Goal: Task Accomplishment & Management: Manage account settings

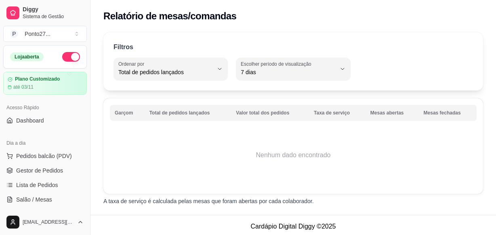
select select "TOTAL_OF_ORDERS"
select select "7"
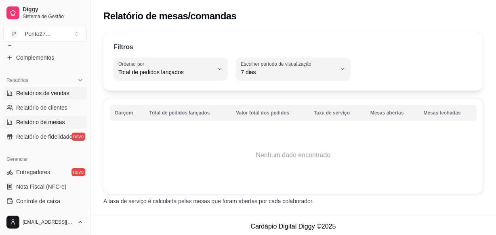
click at [58, 99] on link "Relatórios de vendas" at bounding box center [45, 93] width 84 height 13
select select "ALL"
select select "0"
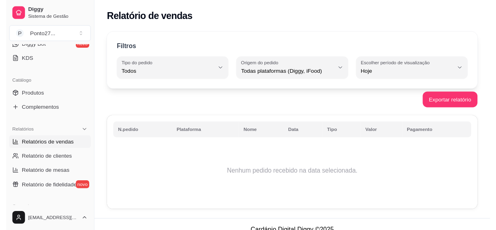
scroll to position [170, 0]
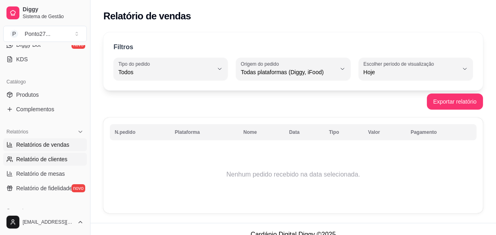
click at [34, 162] on span "Relatório de clientes" at bounding box center [41, 159] width 51 height 8
select select "30"
select select "HIGHEST_TOTAL_SPENT_WITH_ORDERS"
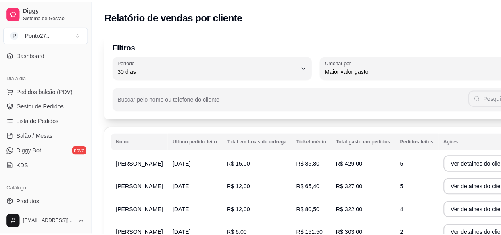
scroll to position [67, 0]
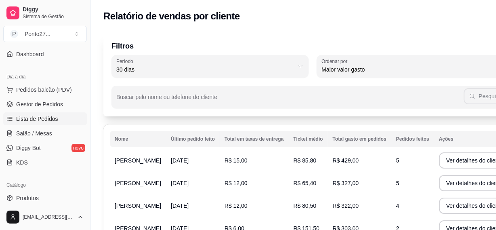
click at [31, 121] on span "Lista de Pedidos" at bounding box center [37, 119] width 42 height 8
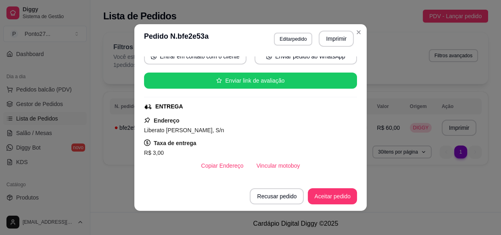
scroll to position [87, 0]
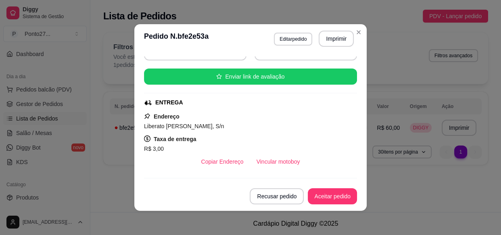
click at [319, 199] on button "Aceitar pedido" at bounding box center [332, 197] width 49 height 16
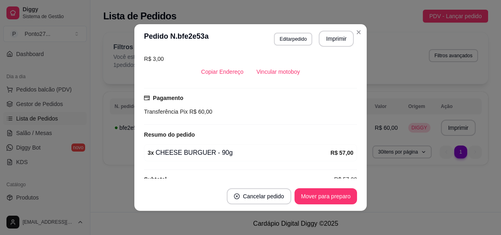
scroll to position [191, 0]
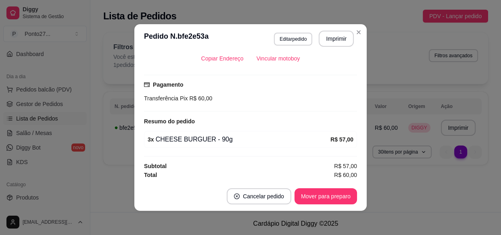
click at [386, 194] on div "**********" at bounding box center [295, 106] width 411 height 212
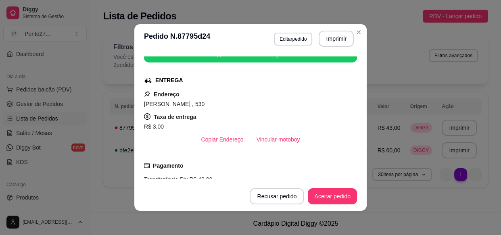
scroll to position [113, 0]
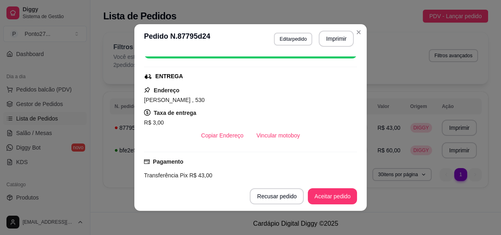
click at [327, 198] on button "Aceitar pedido" at bounding box center [332, 197] width 49 height 16
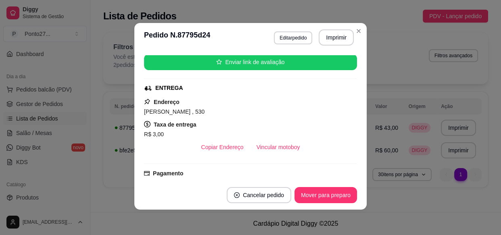
scroll to position [99, 0]
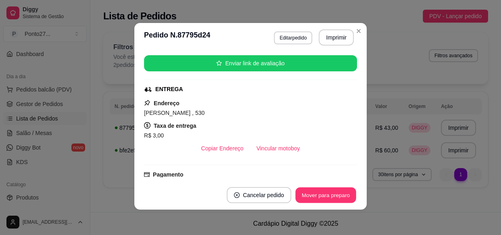
click at [323, 194] on button "Mover para preparo" at bounding box center [326, 196] width 61 height 16
click at [357, 30] on div "**********" at bounding box center [295, 112] width 411 height 170
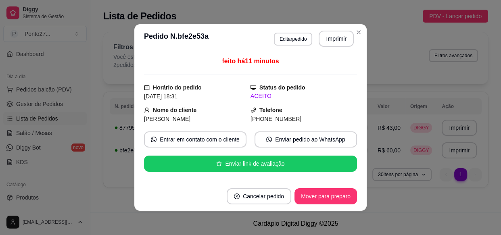
click at [327, 189] on button "Mover para preparo" at bounding box center [326, 197] width 63 height 16
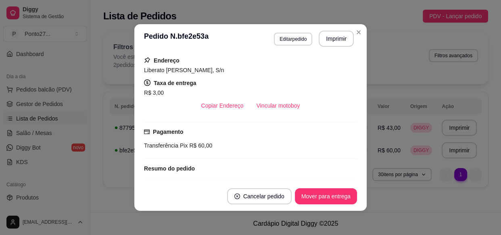
scroll to position [0, 0]
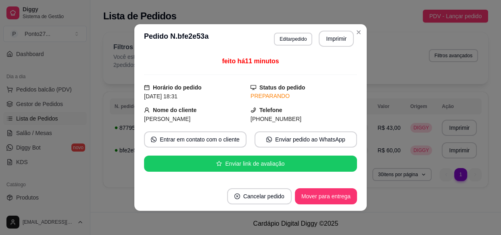
click at [359, 31] on div "**********" at bounding box center [295, 112] width 411 height 170
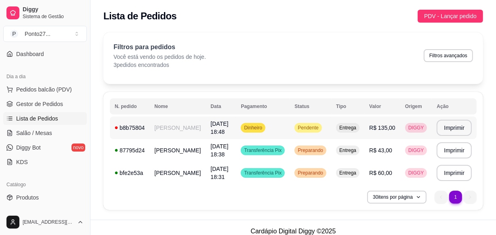
click at [160, 128] on td "[PERSON_NAME]" at bounding box center [177, 128] width 56 height 23
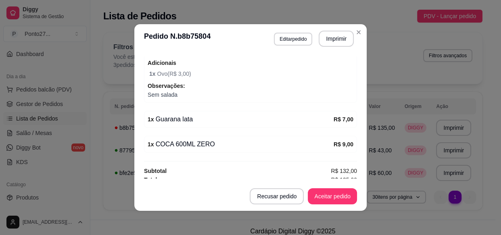
scroll to position [345, 0]
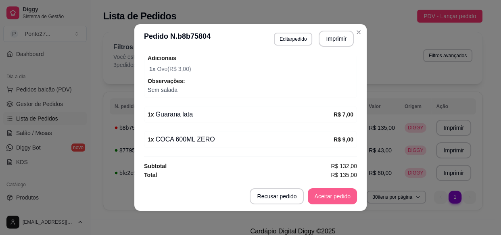
click at [328, 193] on button "Aceitar pedido" at bounding box center [332, 197] width 49 height 16
click at [328, 193] on button "Mover para preparo" at bounding box center [326, 197] width 63 height 16
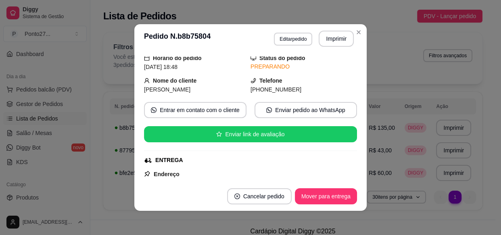
scroll to position [31, 0]
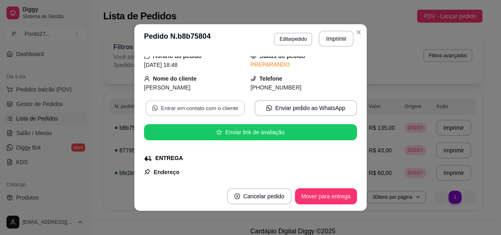
click at [215, 106] on button "Entrar em contato com o cliente" at bounding box center [195, 109] width 99 height 16
click at [352, 217] on div "**********" at bounding box center [292, 123] width 405 height 193
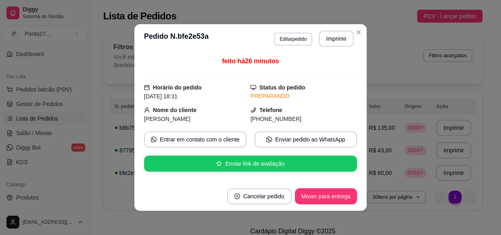
click at [295, 216] on div "**********" at bounding box center [292, 123] width 405 height 193
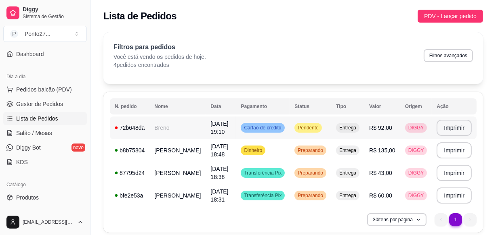
click at [218, 128] on td "[DATE] 19:10" at bounding box center [221, 128] width 30 height 23
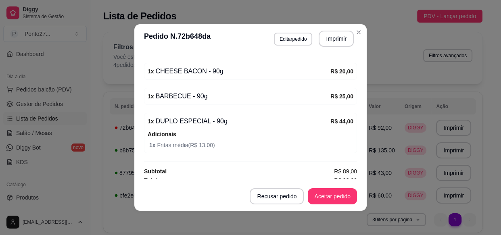
scroll to position [264, 0]
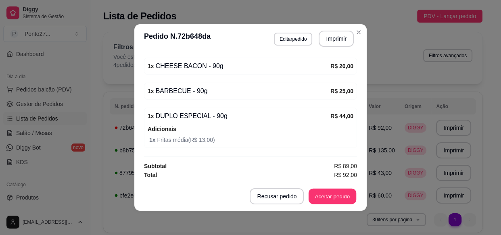
click at [338, 196] on button "Aceitar pedido" at bounding box center [333, 197] width 48 height 16
click at [397, 71] on div "Filtros para pedidos Você está vendo os pedidos de hoje. 4 pedidos encontrados …" at bounding box center [293, 58] width 380 height 52
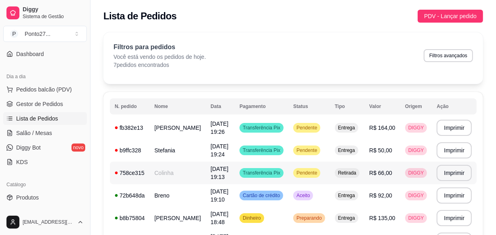
click at [182, 169] on td "Colinha" at bounding box center [177, 173] width 56 height 23
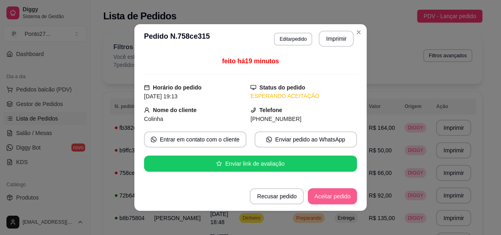
click at [346, 195] on button "Aceitar pedido" at bounding box center [332, 197] width 49 height 16
click at [323, 196] on button "Mover para preparo" at bounding box center [326, 197] width 63 height 16
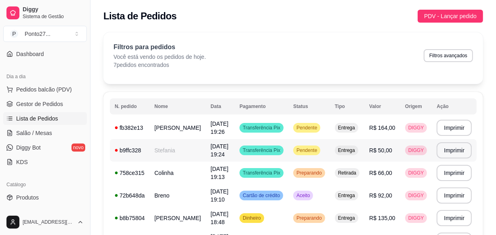
click at [168, 151] on td "Stefania" at bounding box center [177, 150] width 56 height 23
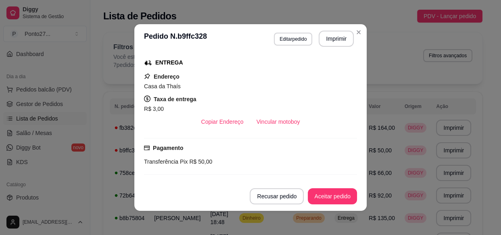
scroll to position [102, 0]
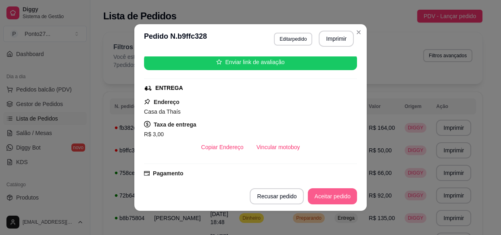
click at [330, 195] on button "Aceitar pedido" at bounding box center [332, 197] width 49 height 16
click at [321, 196] on button "Mover para preparo" at bounding box center [326, 197] width 63 height 16
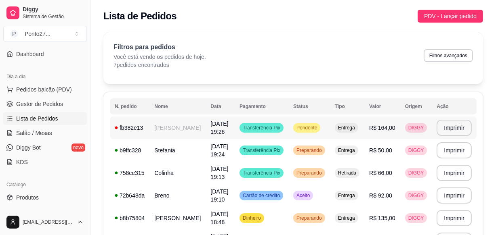
click at [180, 132] on td "[PERSON_NAME]" at bounding box center [177, 128] width 56 height 23
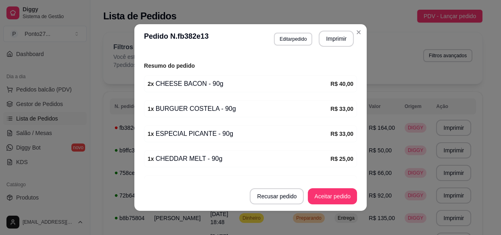
scroll to position [300, 0]
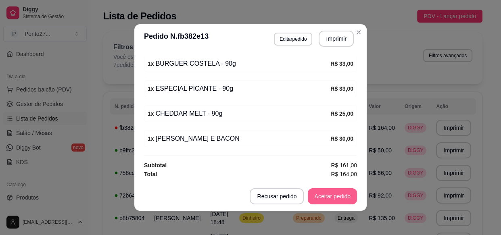
click at [316, 193] on button "Aceitar pedido" at bounding box center [332, 197] width 49 height 16
click at [329, 194] on button "Mover para preparo" at bounding box center [326, 197] width 63 height 16
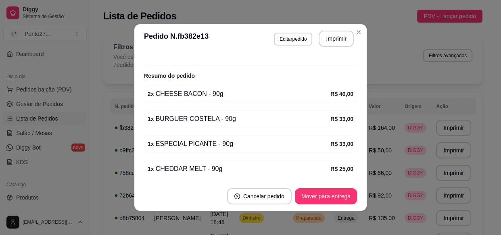
scroll to position [227, 0]
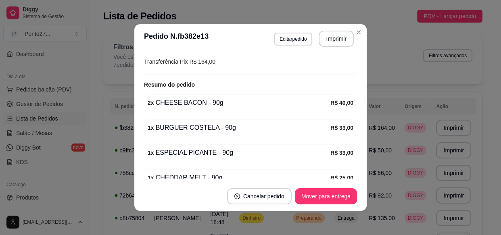
click at [161, 128] on div "1 x BURGUER COSTELA - 90g R$ 33,00" at bounding box center [250, 128] width 213 height 17
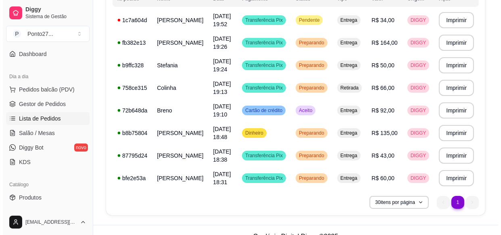
scroll to position [109, 0]
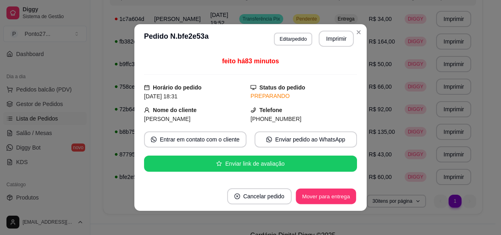
click at [330, 200] on button "Mover para entrega" at bounding box center [326, 197] width 61 height 16
click at [332, 201] on button "Mover para finalizado" at bounding box center [323, 197] width 67 height 16
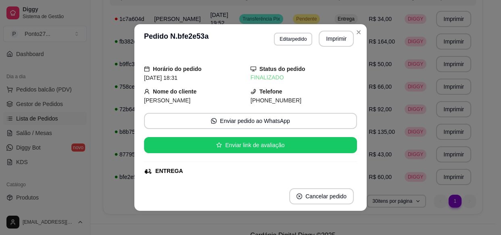
click at [320, 214] on div "**********" at bounding box center [293, 98] width 380 height 231
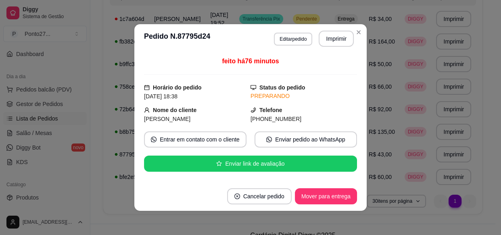
click at [317, 197] on button "Mover para entrega" at bounding box center [326, 197] width 62 height 16
click at [325, 195] on button "Mover para finalizado" at bounding box center [323, 197] width 67 height 16
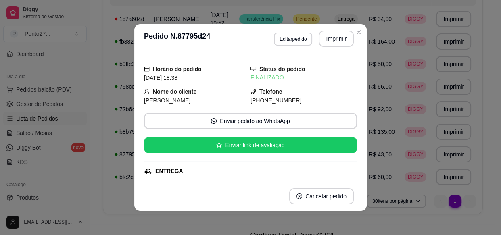
click at [306, 223] on div "**********" at bounding box center [292, 71] width 405 height 306
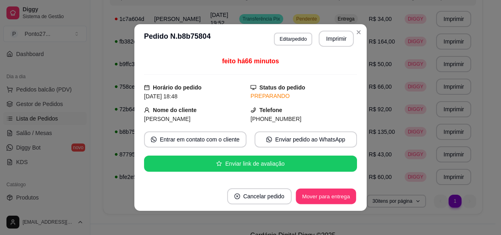
click at [309, 197] on button "Mover para entrega" at bounding box center [326, 197] width 61 height 16
click at [316, 193] on button "Mover para finalizado" at bounding box center [323, 197] width 67 height 16
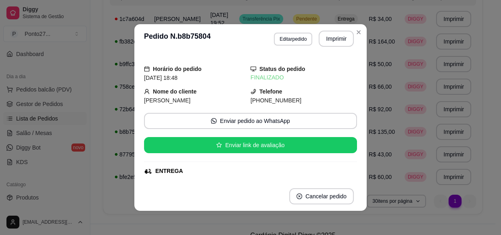
click at [306, 214] on div "**********" at bounding box center [293, 98] width 380 height 231
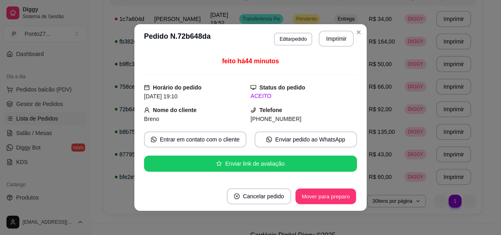
click at [319, 191] on button "Mover para preparo" at bounding box center [326, 197] width 61 height 16
click at [319, 196] on button "Mover para entrega" at bounding box center [326, 197] width 62 height 16
click at [325, 198] on button "Mover para finalizado" at bounding box center [323, 197] width 67 height 16
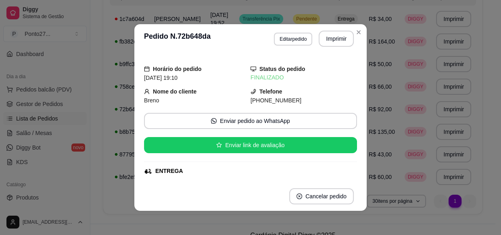
click at [311, 222] on div "**********" at bounding box center [292, 71] width 405 height 306
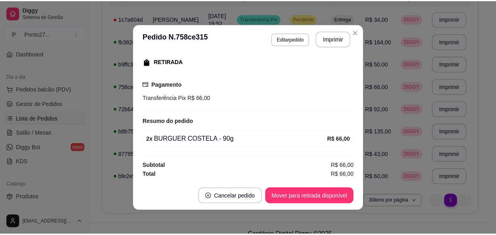
scroll to position [1, 0]
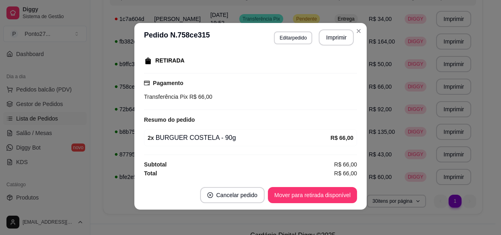
click at [357, 30] on td "Entrega" at bounding box center [347, 19] width 34 height 23
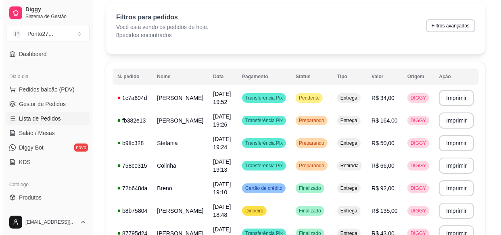
scroll to position [29, 0]
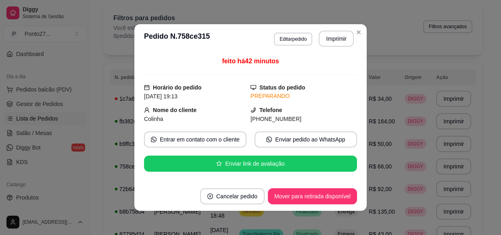
click at [315, 193] on button "Mover para retirada disponível" at bounding box center [312, 197] width 89 height 16
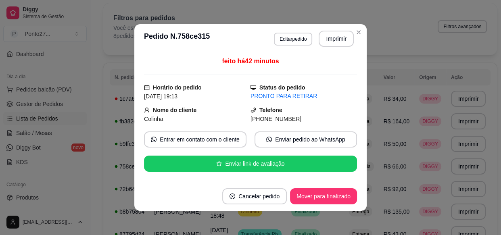
click at [293, 215] on span "Finalizado" at bounding box center [305, 212] width 25 height 6
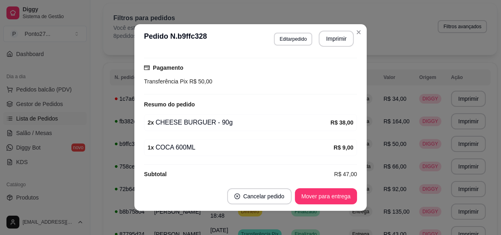
scroll to position [209, 0]
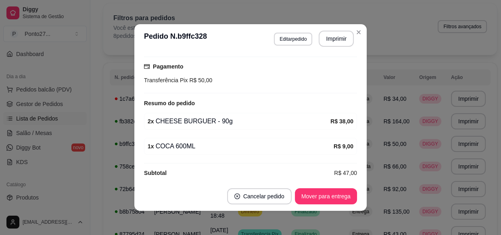
click at [344, 217] on td "Entrega" at bounding box center [361, 212] width 34 height 23
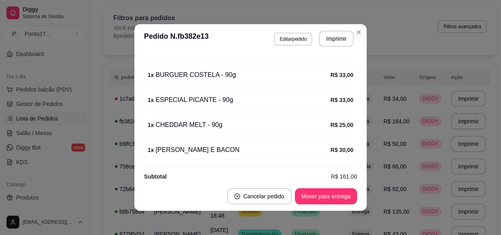
scroll to position [300, 0]
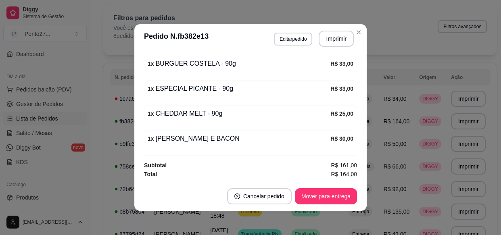
click at [383, 36] on div "Filtros para pedidos Você está vendo os pedidos de hoje. 8 pedidos encontrados …" at bounding box center [300, 26] width 374 height 27
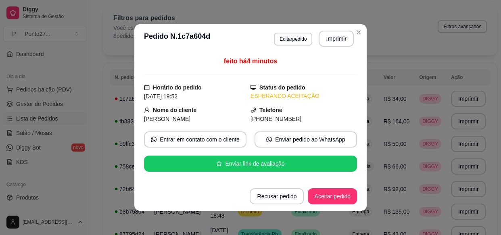
click at [320, 200] on button "Aceitar pedido" at bounding box center [332, 197] width 49 height 16
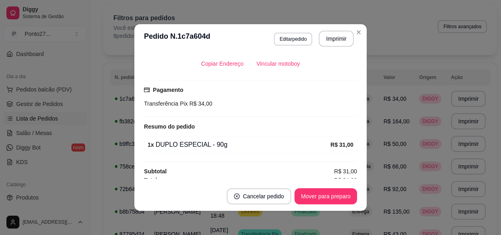
scroll to position [191, 0]
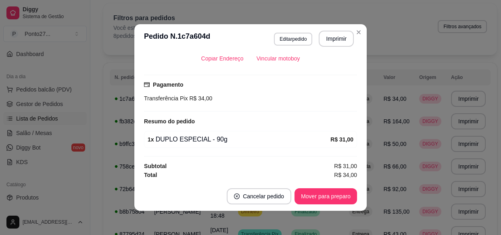
click at [385, 43] on div "Filtros para pedidos Você está vendo os pedidos de hoje. 8 pedidos encontrados …" at bounding box center [300, 29] width 394 height 52
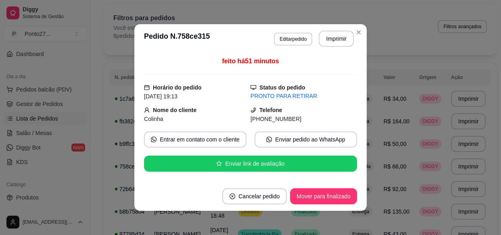
click at [319, 195] on button "Mover para finalizado" at bounding box center [323, 197] width 67 height 16
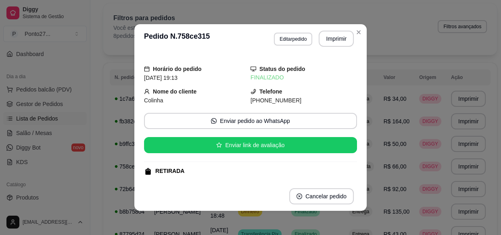
click at [330, 223] on td "Finalizado" at bounding box center [316, 212] width 58 height 23
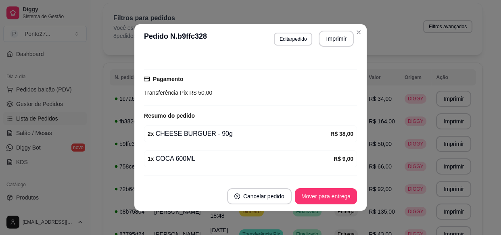
scroll to position [216, 0]
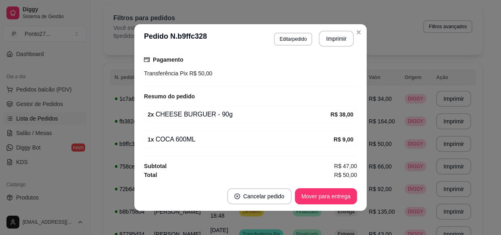
click at [393, 79] on th "Valor" at bounding box center [382, 77] width 36 height 16
click at [402, 44] on div "Filtros para pedidos Você está vendo os pedidos de hoje. 8 pedidos encontrados …" at bounding box center [293, 29] width 380 height 52
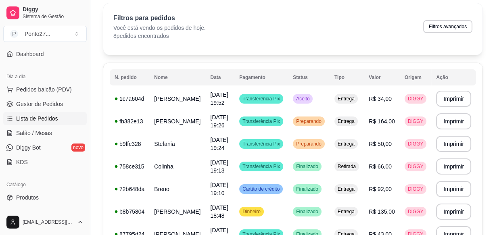
click at [339, 195] on button "Mover para entrega" at bounding box center [326, 197] width 62 height 16
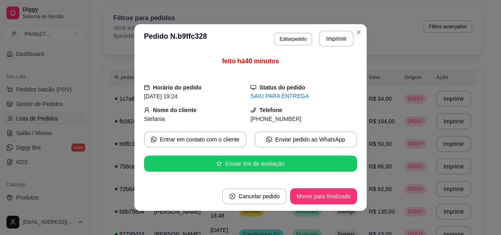
click at [391, 31] on div "Filtros para pedidos Você está vendo os pedidos de hoje. 8 pedidos encontrados …" at bounding box center [292, 26] width 359 height 27
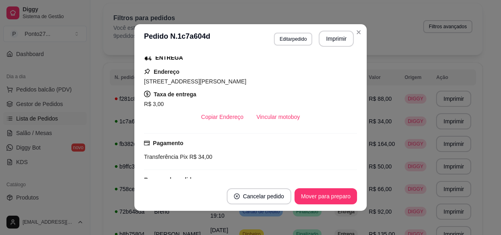
scroll to position [130, 0]
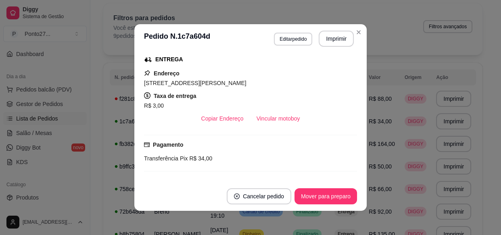
click at [337, 194] on button "Mover para preparo" at bounding box center [326, 197] width 63 height 16
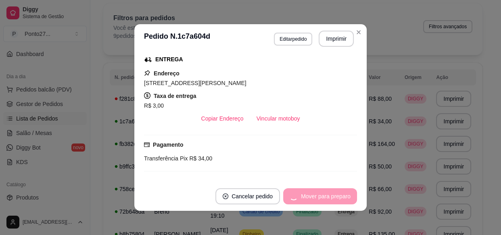
click at [353, 218] on td "Entrega" at bounding box center [347, 212] width 34 height 23
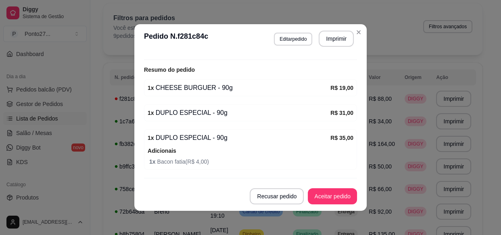
scroll to position [264, 0]
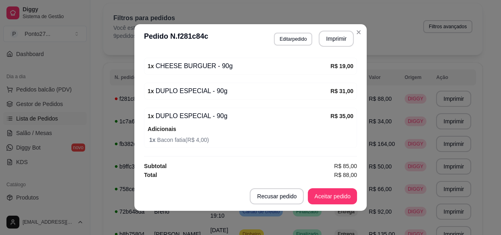
click at [331, 192] on button "Aceitar pedido" at bounding box center [332, 197] width 49 height 16
click at [383, 36] on div "Filtros para pedidos Você está vendo os pedidos de hoje. 9 pedidos encontrados …" at bounding box center [292, 26] width 359 height 27
click at [388, 41] on div "Filtros para pedidos Você está vendo os pedidos de hoje. 9 pedidos encontrados …" at bounding box center [293, 29] width 380 height 52
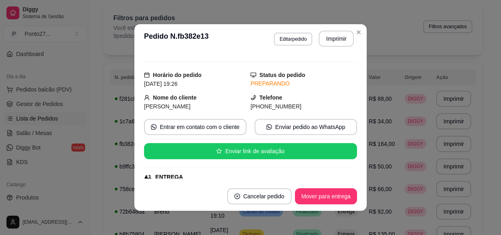
scroll to position [2, 0]
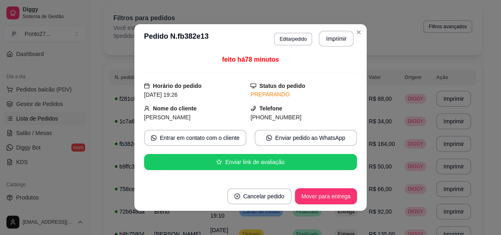
click at [355, 33] on div "Filtros para pedidos Você está vendo os pedidos de hoje. 9 pedidos encontrados …" at bounding box center [292, 26] width 359 height 27
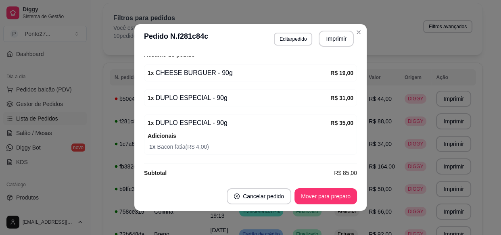
scroll to position [264, 0]
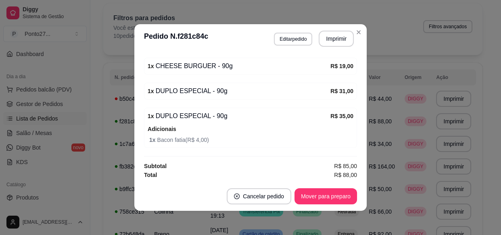
click at [326, 197] on button "Mover para preparo" at bounding box center [326, 197] width 63 height 16
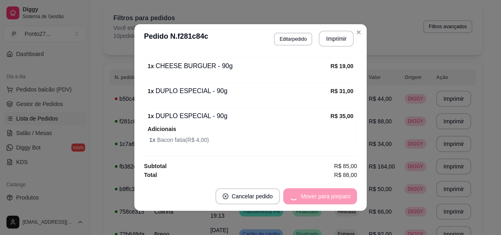
click at [388, 42] on div "Filtros para pedidos Você está vendo os pedidos de hoje. 10 pedidos encontrados…" at bounding box center [293, 29] width 380 height 52
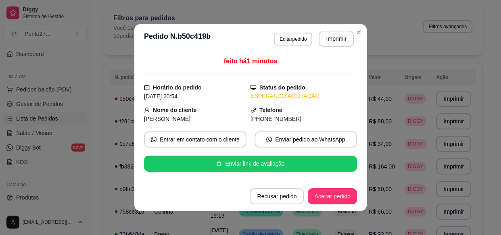
click at [321, 195] on button "Aceitar pedido" at bounding box center [332, 197] width 49 height 16
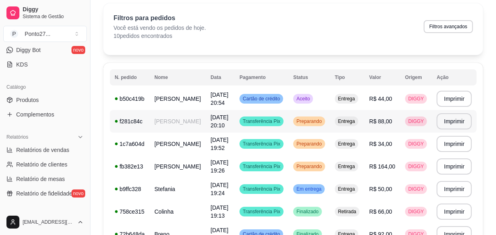
scroll to position [172, 0]
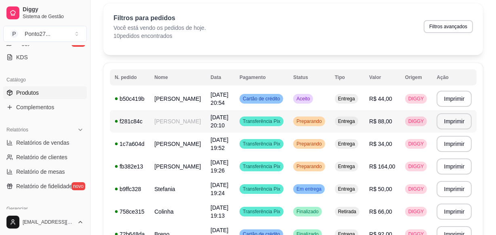
click at [34, 92] on span "Produtos" at bounding box center [27, 93] width 23 height 8
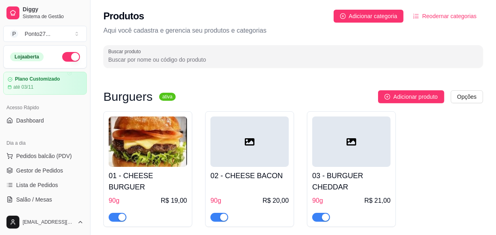
click at [65, 55] on button "button" at bounding box center [71, 57] width 18 height 10
click at [46, 173] on span "Gestor de Pedidos" at bounding box center [39, 171] width 47 height 8
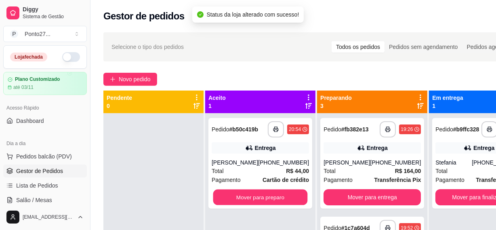
click at [264, 198] on button "Mover para preparo" at bounding box center [260, 197] width 94 height 16
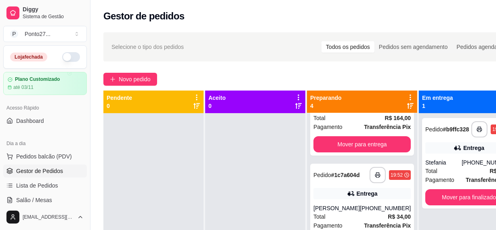
scroll to position [59, 0]
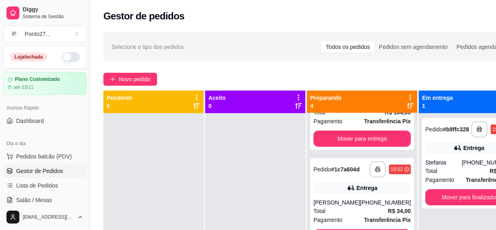
click at [373, 140] on button "Mover para entrega" at bounding box center [361, 138] width 97 height 16
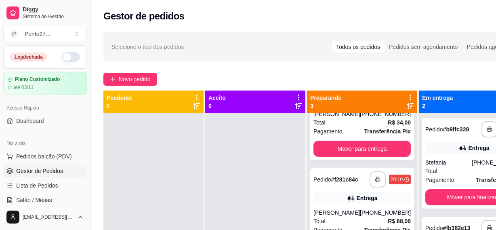
scroll to position [51, 0]
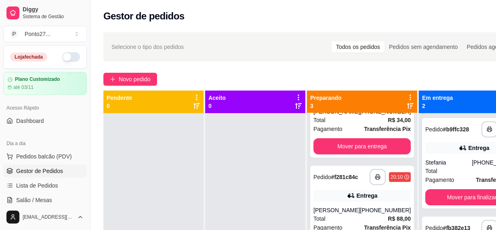
click at [365, 154] on button "Mover para entrega" at bounding box center [361, 146] width 97 height 16
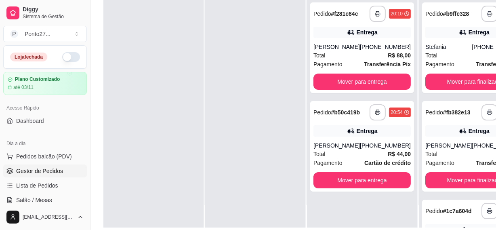
scroll to position [0, 0]
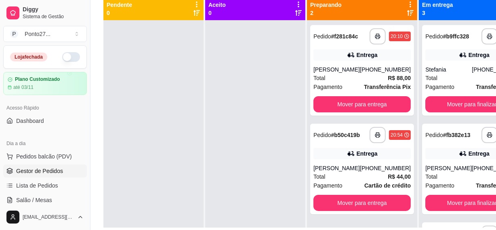
click at [442, 208] on button "Mover para finalizado" at bounding box center [473, 203] width 97 height 16
click at [452, 211] on button "Mover para finalizado" at bounding box center [473, 203] width 97 height 16
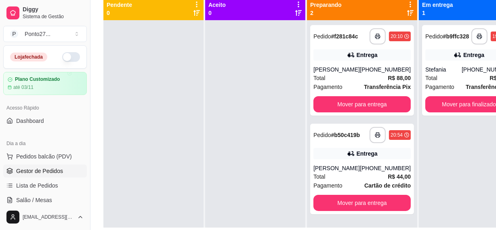
click at [463, 108] on button "Mover para finalizado" at bounding box center [468, 104] width 87 height 16
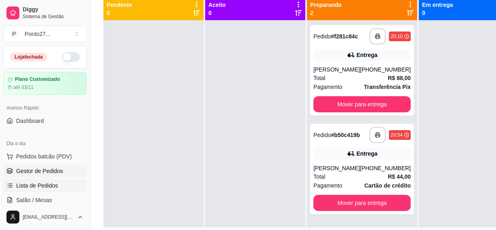
click at [50, 181] on span "Lista de Pedidos" at bounding box center [37, 185] width 42 height 8
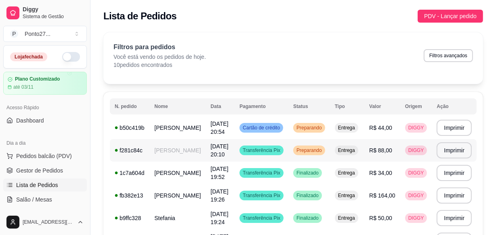
click at [166, 155] on td "[PERSON_NAME]" at bounding box center [177, 150] width 56 height 23
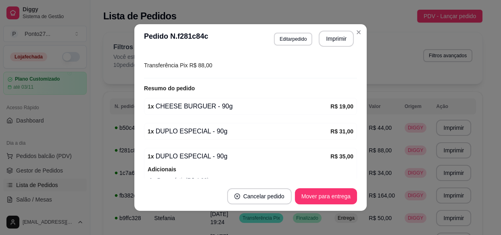
scroll to position [264, 0]
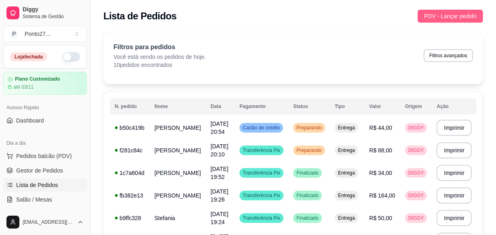
click at [441, 17] on span "PDV - Lançar pedido" at bounding box center [450, 16] width 52 height 9
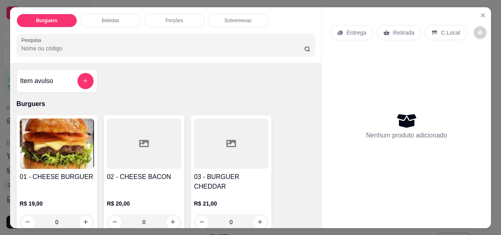
click at [394, 29] on p "Retirada" at bounding box center [403, 33] width 21 height 8
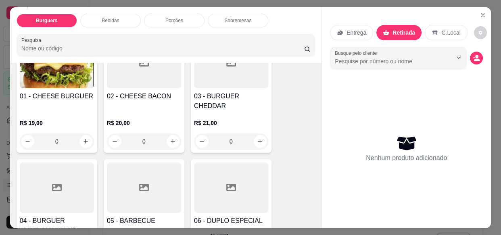
scroll to position [82, 0]
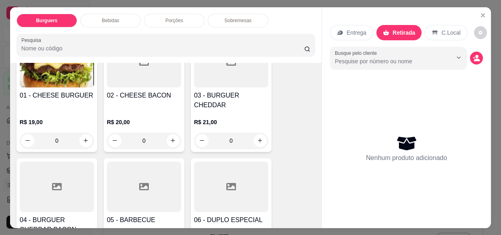
click at [84, 133] on div "0" at bounding box center [57, 141] width 74 height 16
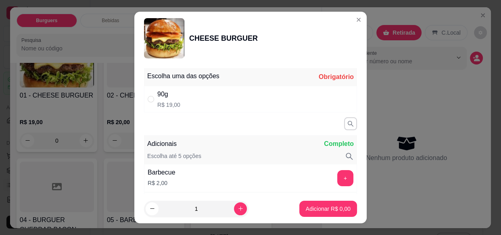
click at [273, 101] on div "90g R$ 19,00" at bounding box center [250, 99] width 213 height 27
radio input "true"
click at [350, 25] on div "Entrega" at bounding box center [351, 32] width 43 height 15
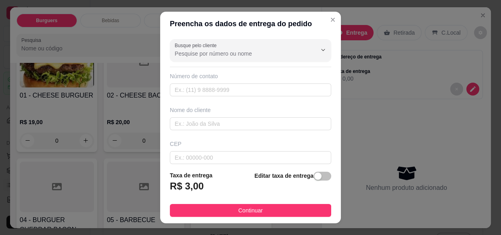
click at [142, 159] on div "05 - BARBECUE R$ 25,00 0" at bounding box center [144, 218] width 81 height 118
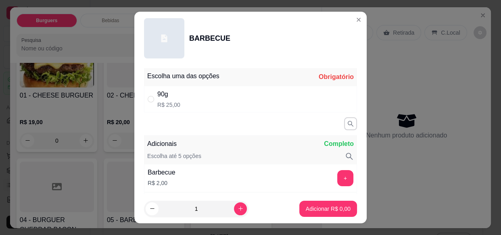
click at [350, 21] on div "Entrega Retirada C.Local" at bounding box center [406, 33] width 153 height 28
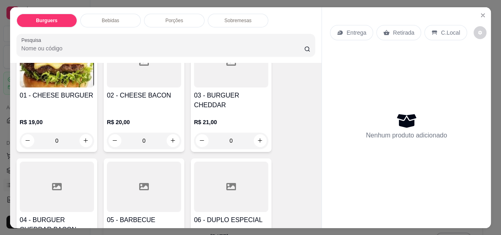
click at [173, 133] on div "0" at bounding box center [144, 141] width 74 height 16
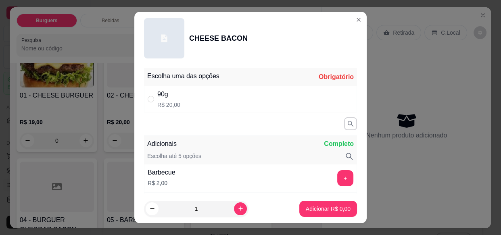
click at [255, 98] on div "90g R$ 20,00" at bounding box center [250, 99] width 213 height 27
radio input "true"
click at [234, 211] on button "increase-product-quantity" at bounding box center [240, 209] width 13 height 13
type input "2"
click at [310, 210] on p "Adicionar R$ 40,00" at bounding box center [327, 209] width 48 height 8
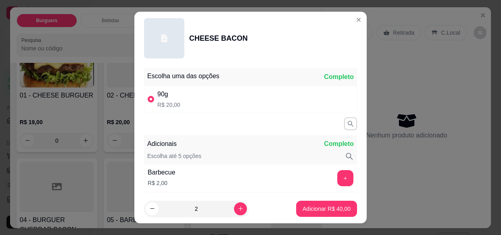
type input "2"
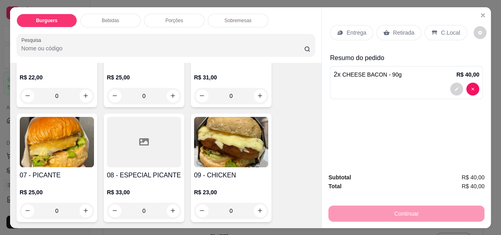
scroll to position [264, 0]
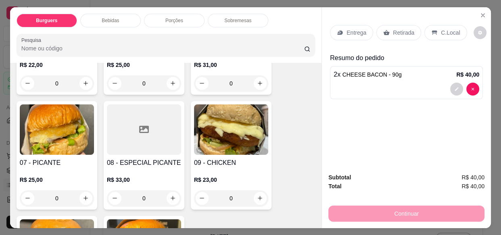
click at [85, 191] on div "0" at bounding box center [57, 199] width 74 height 16
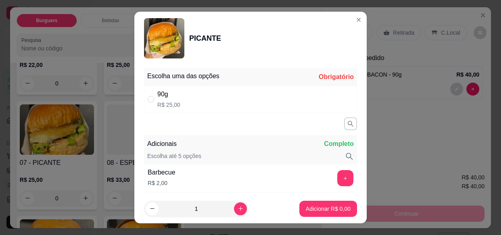
click at [232, 97] on div "90g R$ 25,00" at bounding box center [250, 99] width 213 height 27
radio input "true"
click at [320, 210] on p "Adicionar R$ 25,00" at bounding box center [327, 209] width 48 height 8
type input "1"
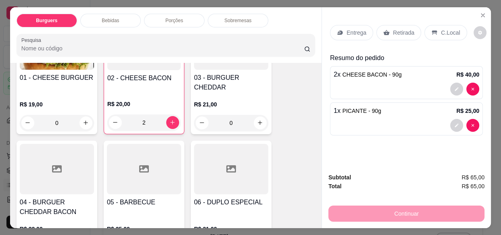
scroll to position [88, 0]
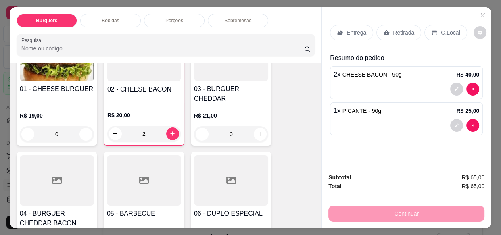
click at [170, 126] on div "2" at bounding box center [143, 134] width 73 height 16
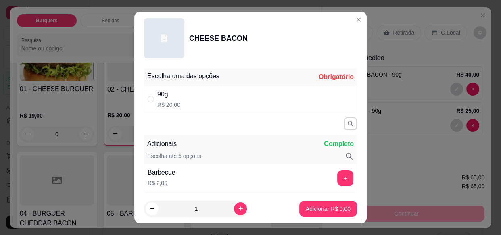
click at [238, 208] on icon "increase-product-quantity" at bounding box center [241, 209] width 6 height 6
click at [154, 210] on button "decrease-product-quantity" at bounding box center [152, 209] width 13 height 13
type input "1"
click at [219, 101] on div "90g R$ 20,00" at bounding box center [250, 99] width 213 height 27
radio input "true"
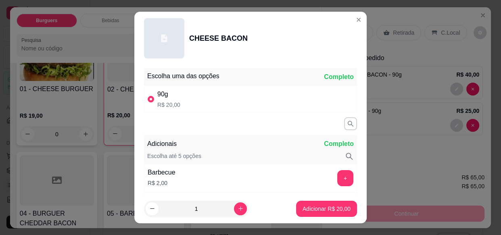
click at [321, 214] on button "Adicionar R$ 20,00" at bounding box center [326, 209] width 61 height 16
type input "3"
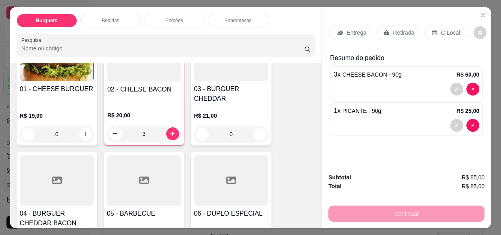
click at [418, 210] on div "Continuar" at bounding box center [407, 213] width 156 height 18
click at [438, 177] on div "Subtotal R$ 85,00" at bounding box center [407, 177] width 156 height 9
click at [398, 35] on div "Retirada" at bounding box center [399, 32] width 45 height 15
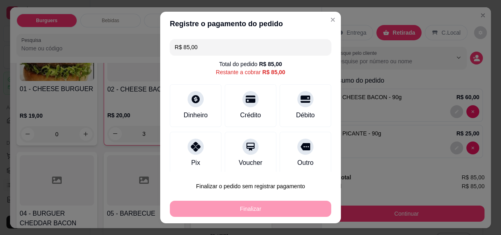
click at [330, 20] on div "Entrega Retirada C.Local" at bounding box center [406, 33] width 153 height 28
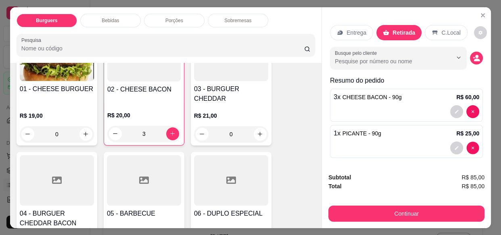
click at [464, 148] on div "Entrega Retirada C.Local Busque pelo cliente Resumo do pedido 3 x CHEESE BACON …" at bounding box center [406, 86] width 169 height 159
type input "0"
click at [388, 101] on div "3 x CHEESE BACON - 90g R$ 60,00" at bounding box center [406, 105] width 153 height 33
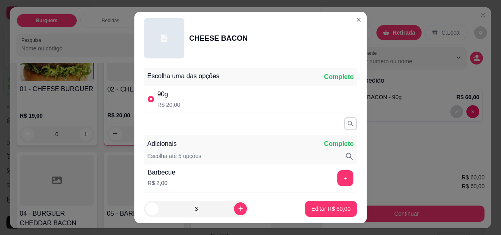
click at [149, 209] on icon "decrease-product-quantity" at bounding box center [152, 209] width 6 height 6
type input "2"
click at [323, 206] on p "Editar R$ 40,00" at bounding box center [331, 209] width 39 height 8
type input "2"
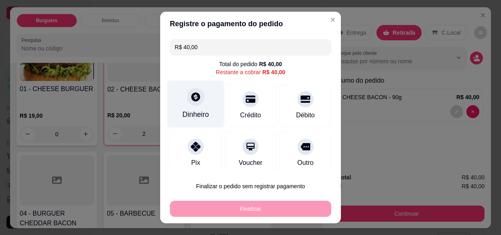
click at [199, 110] on div "Dinheiro" at bounding box center [196, 104] width 57 height 47
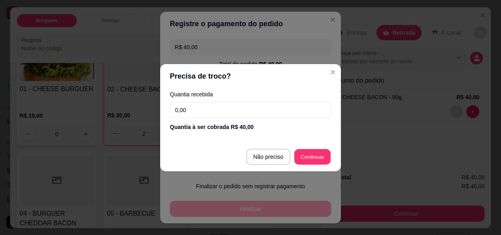
click at [318, 155] on div "R$ 40,00 Total do pedido R$ 40,00 Restante a cobrar R$ 40,00 Dinheiro Crédito D…" at bounding box center [250, 104] width 181 height 136
type input "R$ 0,00"
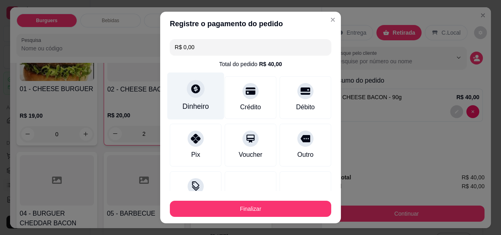
click at [287, 208] on button "Finalizar" at bounding box center [251, 209] width 162 height 16
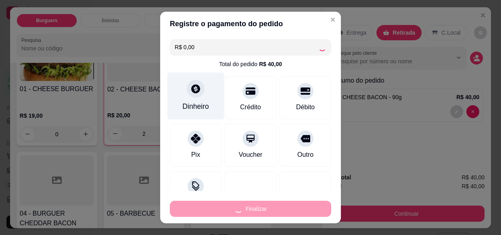
type input "0"
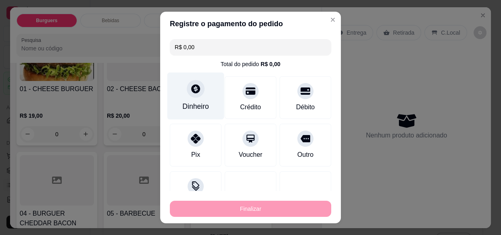
type input "-R$ 40,00"
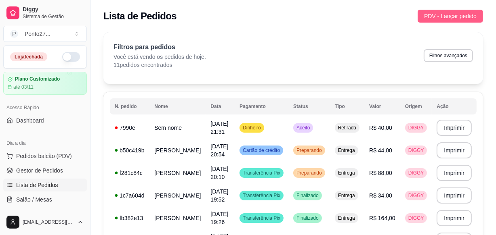
click at [451, 17] on span "PDV - Lançar pedido" at bounding box center [450, 16] width 52 height 9
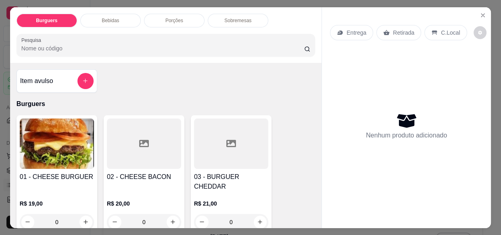
click at [399, 34] on div "Retirada" at bounding box center [399, 32] width 45 height 15
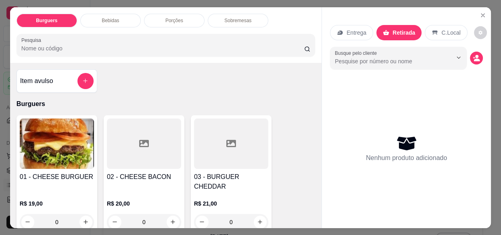
click at [170, 214] on div "0" at bounding box center [144, 222] width 74 height 16
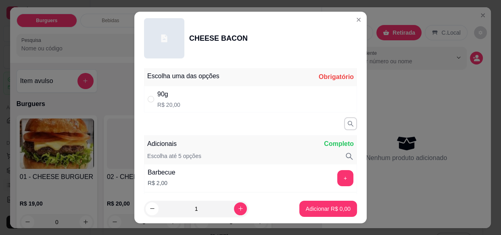
click at [280, 97] on div "90g R$ 20,00" at bounding box center [250, 99] width 213 height 27
radio input "true"
click at [328, 212] on p "Adicionar R$ 20,00" at bounding box center [327, 209] width 48 height 8
type input "1"
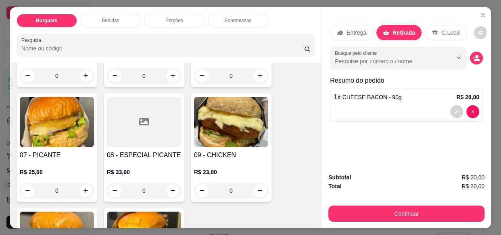
scroll to position [273, 0]
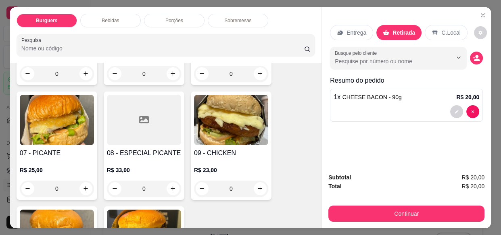
click at [83, 181] on div "0" at bounding box center [57, 189] width 74 height 16
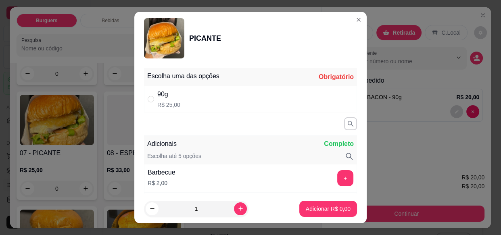
click at [256, 109] on div "90g R$ 25,00" at bounding box center [250, 99] width 213 height 27
radio input "true"
click at [324, 212] on p "Adicionar R$ 25,00" at bounding box center [327, 209] width 48 height 8
type input "1"
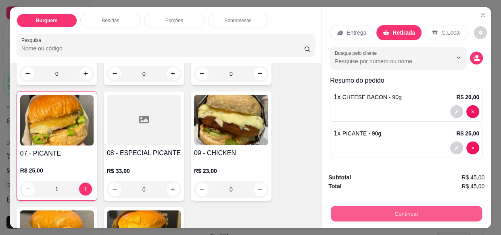
click at [361, 207] on button "Continuar" at bounding box center [406, 214] width 151 height 16
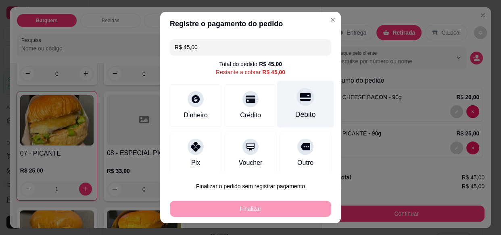
click at [296, 112] on div "Débito" at bounding box center [306, 114] width 21 height 10
type input "R$ 0,00"
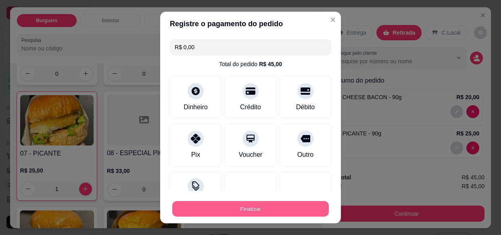
click at [230, 209] on button "Finalizar" at bounding box center [250, 209] width 157 height 16
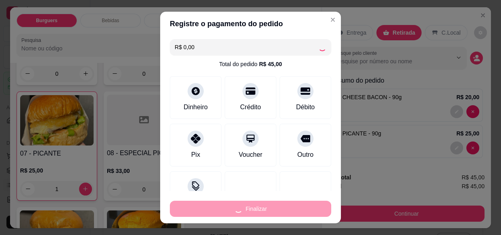
type input "0"
type input "-R$ 45,00"
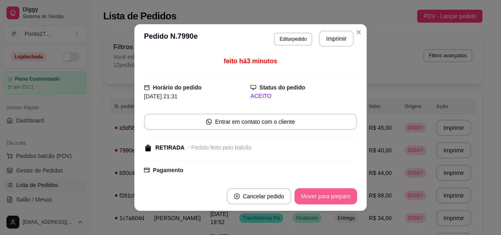
click at [317, 197] on button "Mover para preparo" at bounding box center [326, 197] width 63 height 16
click at [317, 197] on button "Mover para retirada disponível" at bounding box center [312, 197] width 89 height 16
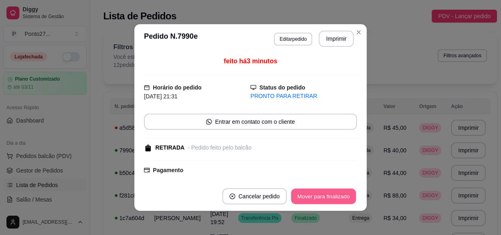
click at [317, 196] on button "Mover para finalizado" at bounding box center [324, 197] width 65 height 16
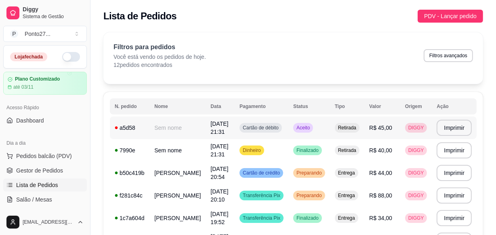
click at [296, 131] on td "Aceito" at bounding box center [309, 128] width 42 height 23
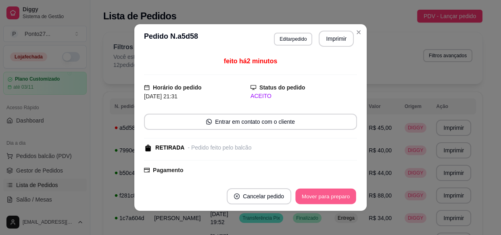
click at [320, 201] on button "Mover para preparo" at bounding box center [326, 197] width 61 height 16
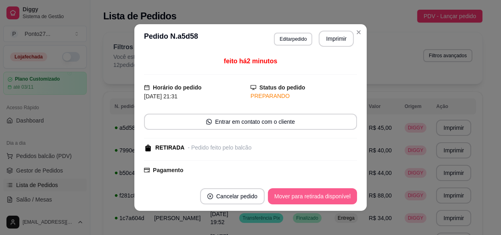
click at [320, 201] on button "Mover para retirada disponível" at bounding box center [312, 197] width 89 height 16
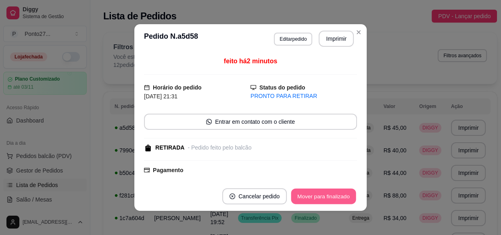
click at [344, 191] on button "Mover para finalizado" at bounding box center [324, 197] width 65 height 16
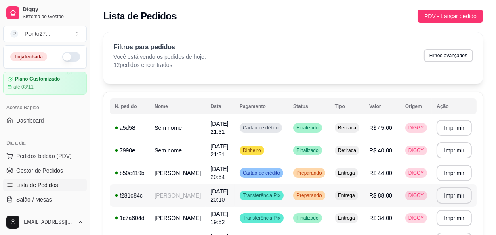
click at [310, 199] on span "Preparando" at bounding box center [309, 196] width 29 height 6
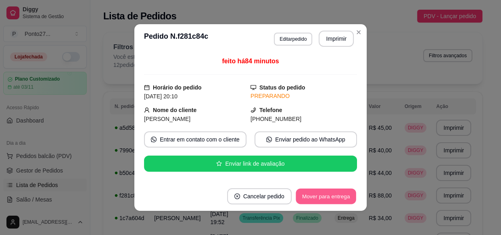
click at [343, 195] on button "Mover para entrega" at bounding box center [326, 197] width 61 height 16
click at [343, 195] on button "Mover para finalizado" at bounding box center [323, 197] width 67 height 16
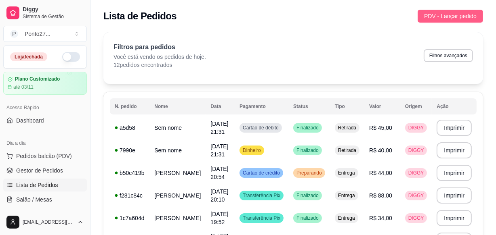
click at [451, 13] on span "PDV - Lançar pedido" at bounding box center [450, 16] width 52 height 9
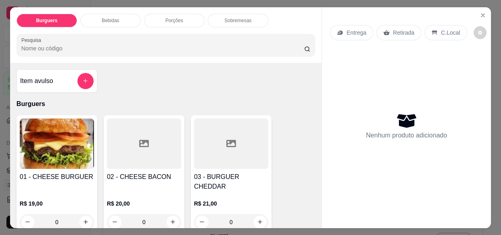
click at [347, 30] on p "Entrega" at bounding box center [357, 33] width 20 height 8
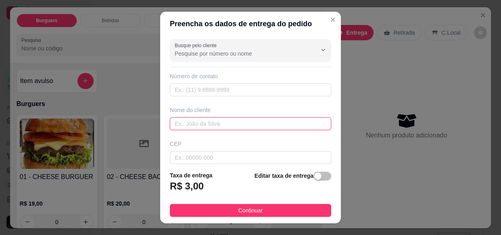
click at [261, 127] on input "text" at bounding box center [251, 123] width 162 height 13
type input "p"
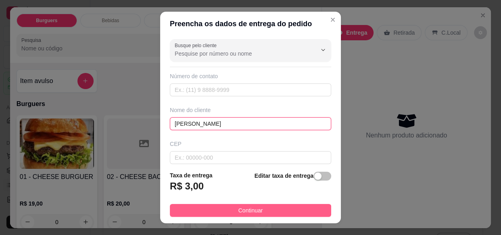
type input "[PERSON_NAME]"
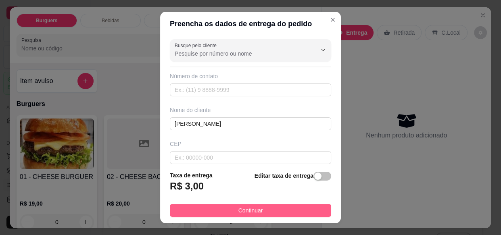
click at [244, 210] on span "Continuar" at bounding box center [251, 210] width 25 height 9
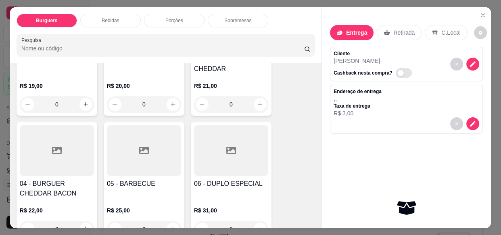
scroll to position [119, 0]
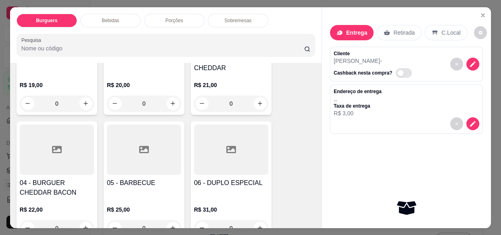
click at [166, 96] on div "0" at bounding box center [144, 104] width 74 height 16
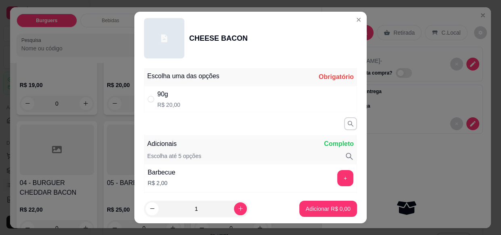
click at [241, 93] on div "90g R$ 20,00" at bounding box center [250, 99] width 213 height 27
radio input "true"
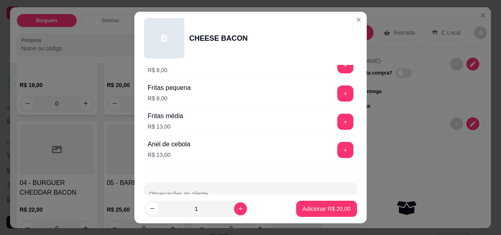
scroll to position [371, 0]
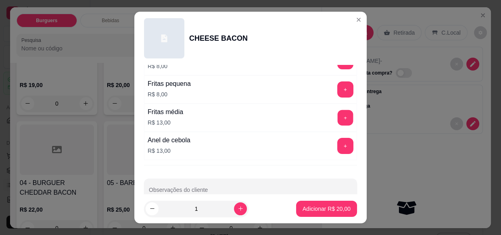
click at [338, 118] on button "+" at bounding box center [346, 118] width 16 height 16
click at [310, 210] on p "Adicionar R$ 33,00" at bounding box center [327, 209] width 48 height 8
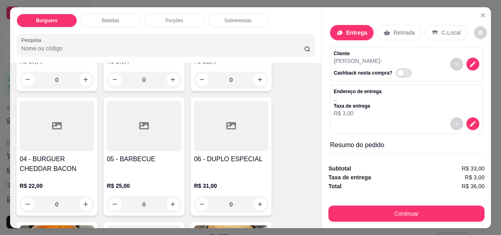
scroll to position [161, 0]
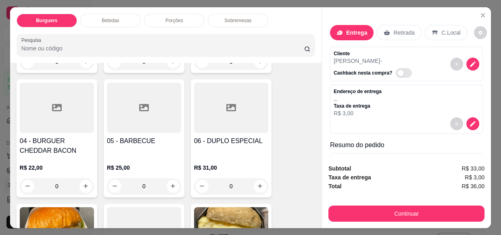
click at [259, 178] on div "0" at bounding box center [231, 186] width 74 height 16
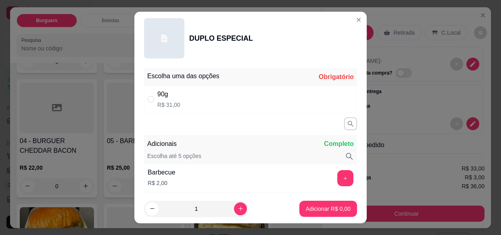
click at [294, 97] on div "90g R$ 31,00" at bounding box center [250, 99] width 213 height 27
radio input "true"
click at [316, 212] on p "Adicionar R$ 31,00" at bounding box center [327, 209] width 48 height 8
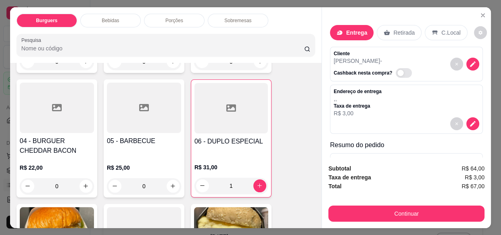
type input "1"
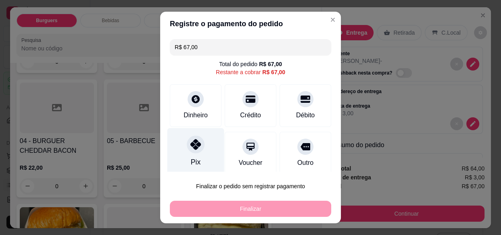
click at [191, 149] on icon at bounding box center [196, 144] width 10 height 10
type input "R$ 0,00"
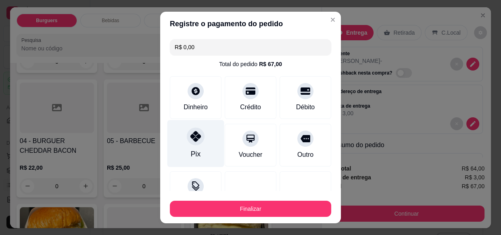
click at [220, 206] on button "Finalizar" at bounding box center [251, 209] width 162 height 16
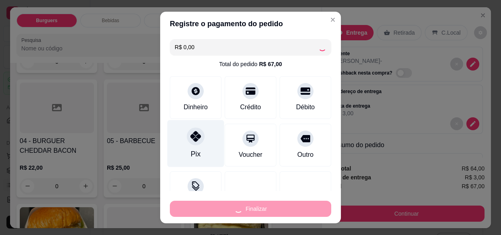
type input "0"
type input "-R$ 67,00"
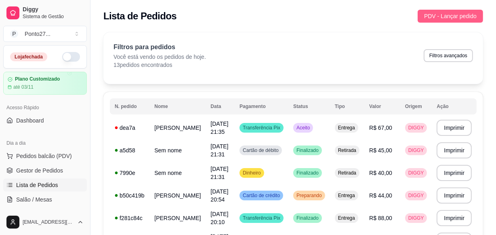
click at [441, 13] on span "PDV - Lançar pedido" at bounding box center [450, 16] width 52 height 9
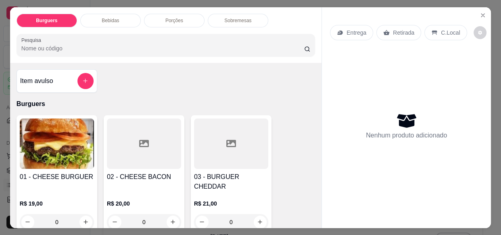
click at [355, 29] on p "Entrega" at bounding box center [357, 33] width 20 height 8
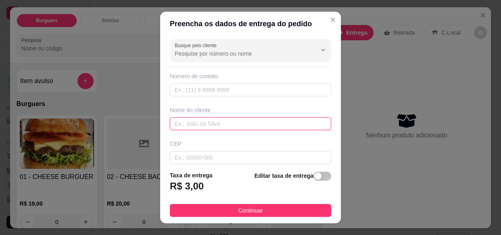
click at [283, 121] on input "text" at bounding box center [251, 123] width 162 height 13
type input "[PERSON_NAME]"
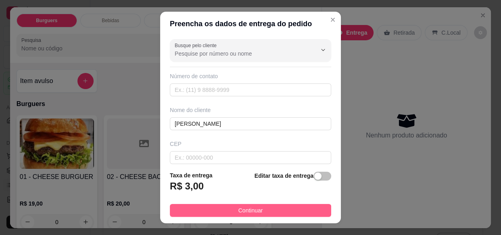
click at [283, 210] on button "Continuar" at bounding box center [251, 210] width 162 height 13
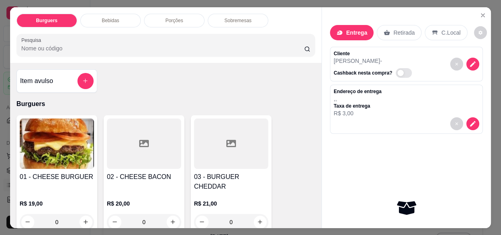
click at [171, 214] on div "0" at bounding box center [144, 222] width 74 height 16
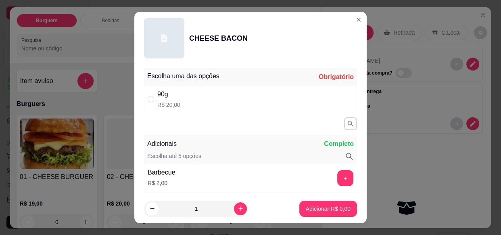
click at [217, 90] on div "90g R$ 20,00" at bounding box center [250, 99] width 213 height 27
radio input "true"
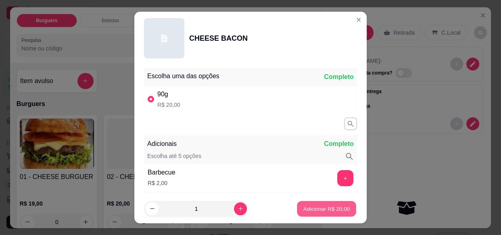
click at [327, 206] on p "Adicionar R$ 20,00" at bounding box center [327, 209] width 47 height 8
type input "1"
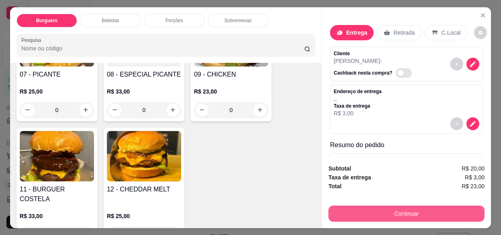
scroll to position [353, 0]
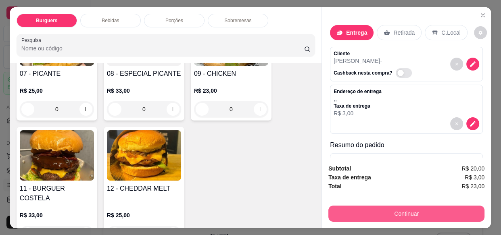
click at [78, 226] on div "0" at bounding box center [57, 234] width 74 height 16
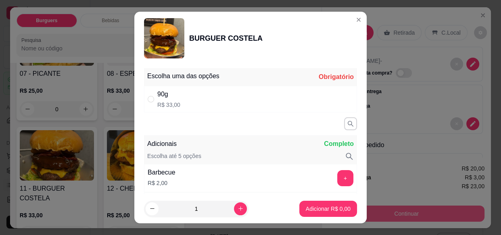
click at [206, 97] on div "90g R$ 33,00" at bounding box center [250, 99] width 213 height 27
radio input "true"
click at [325, 209] on p "Adicionar R$ 33,00" at bounding box center [327, 209] width 48 height 8
type input "1"
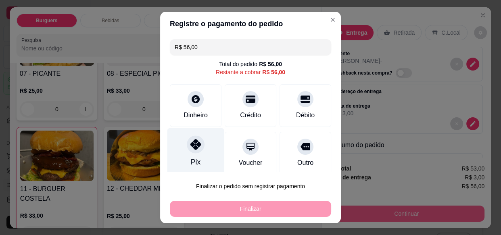
click at [195, 144] on icon at bounding box center [196, 144] width 10 height 10
type input "R$ 0,00"
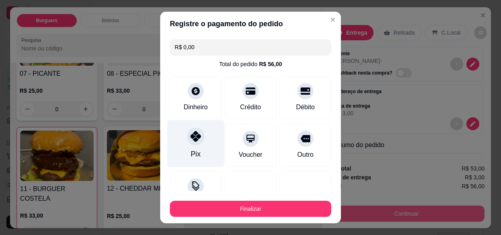
click at [230, 206] on button "Finalizar" at bounding box center [251, 209] width 162 height 16
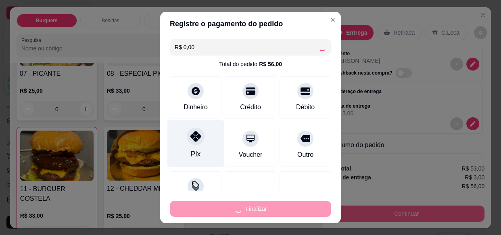
type input "0"
type input "-R$ 56,00"
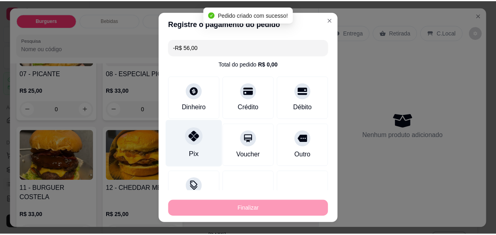
scroll to position [352, 0]
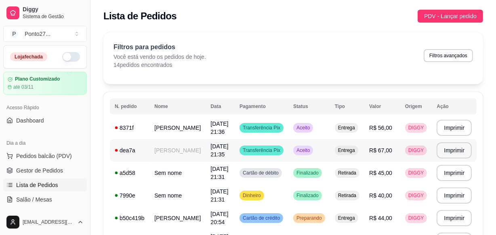
click at [304, 151] on span "Aceito" at bounding box center [303, 150] width 17 height 6
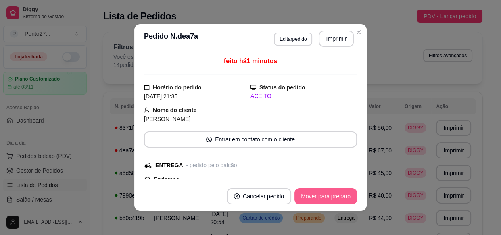
click at [305, 190] on button "Mover para preparo" at bounding box center [326, 197] width 63 height 16
click at [306, 190] on button "Mover para entrega" at bounding box center [326, 197] width 62 height 16
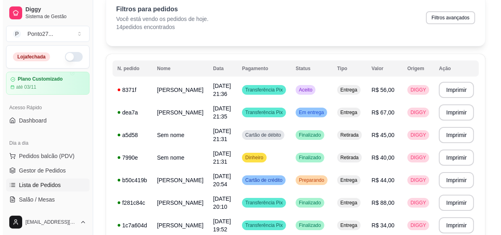
scroll to position [14, 0]
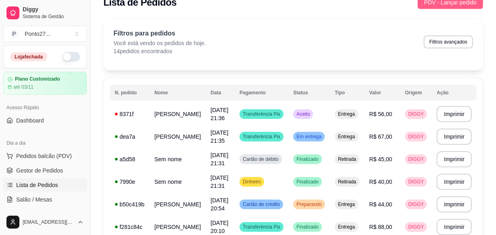
click at [470, 0] on span "PDV - Lançar pedido" at bounding box center [450, 2] width 52 height 9
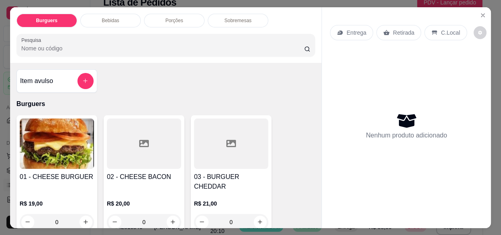
click at [359, 29] on p "Entrega" at bounding box center [357, 33] width 20 height 8
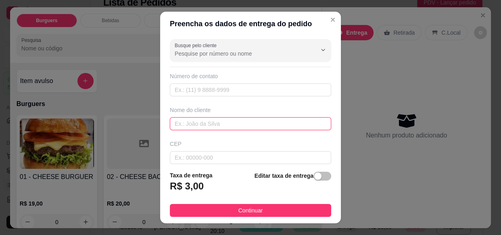
click at [265, 129] on input "text" at bounding box center [251, 123] width 162 height 13
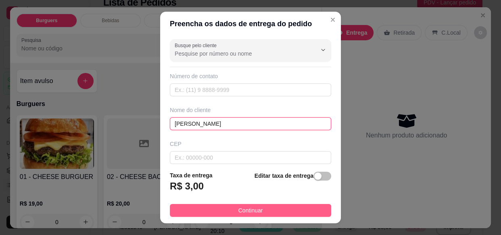
type input "[PERSON_NAME]"
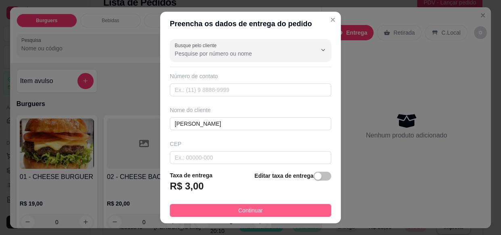
click at [263, 208] on button "Continuar" at bounding box center [251, 210] width 162 height 13
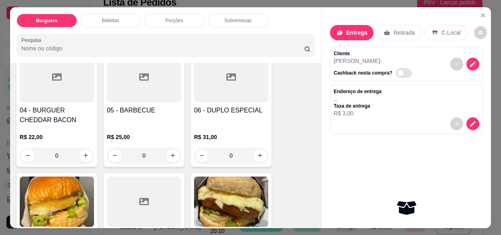
scroll to position [192, 0]
click at [260, 147] on div "0" at bounding box center [231, 155] width 74 height 16
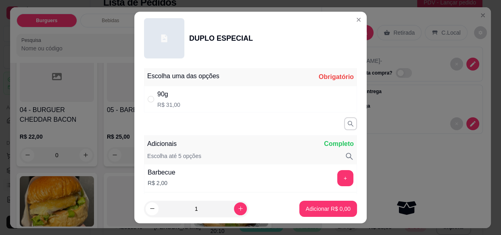
click at [258, 99] on div "90g R$ 31,00" at bounding box center [250, 99] width 213 height 27
radio input "true"
click at [308, 212] on p "Adicionar R$ 31,00" at bounding box center [327, 209] width 48 height 8
type input "1"
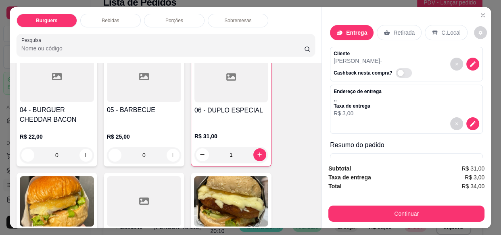
click at [119, 16] on div "Bebidas" at bounding box center [110, 21] width 61 height 14
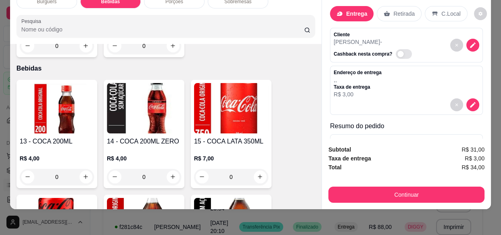
click at [260, 171] on button "increase-product-quantity" at bounding box center [260, 177] width 13 height 13
type input "1"
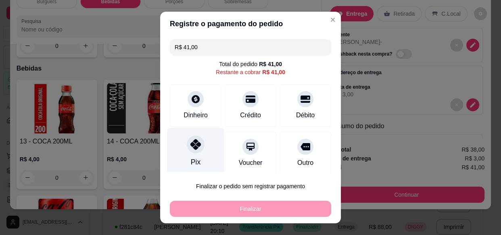
click at [189, 154] on div at bounding box center [196, 145] width 18 height 18
type input "R$ 0,00"
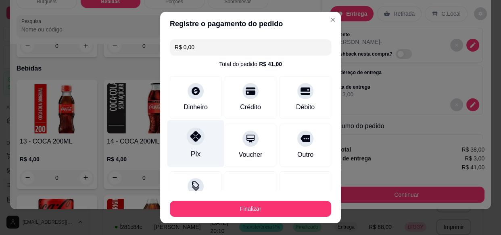
click at [241, 210] on button "Finalizar" at bounding box center [251, 209] width 162 height 16
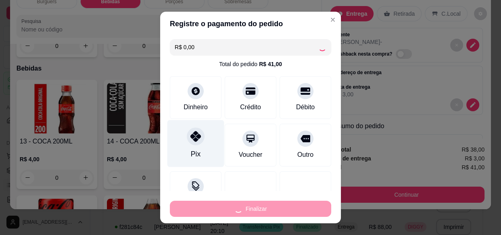
type input "0"
type input "-R$ 41,00"
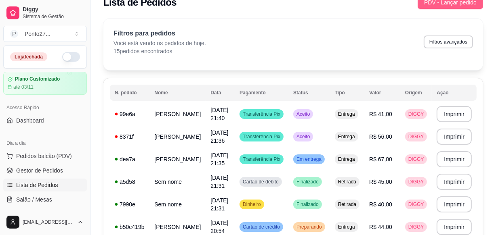
click at [424, 3] on button "PDV - Lançar pedido" at bounding box center [449, 2] width 65 height 13
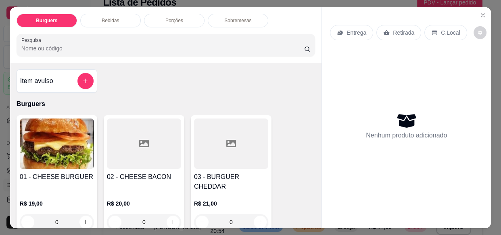
click at [386, 31] on icon at bounding box center [387, 32] width 6 height 6
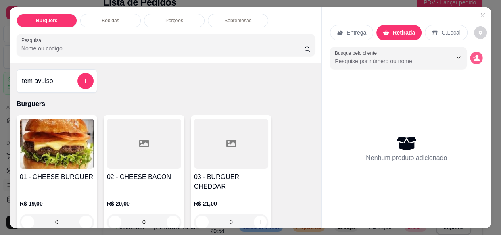
click at [476, 55] on circle "decrease-product-quantity" at bounding box center [477, 56] width 3 height 3
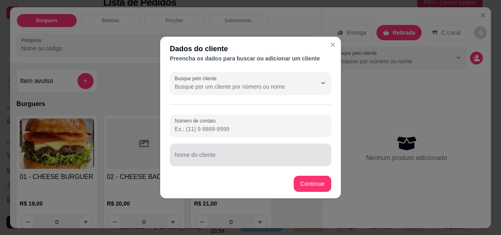
click at [258, 155] on input "Nome do cliente" at bounding box center [251, 158] width 152 height 8
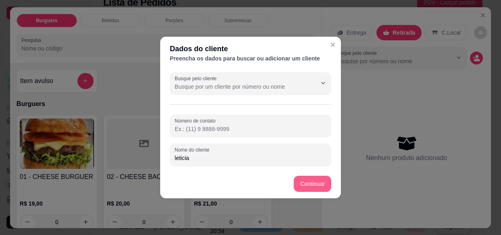
type input "leticia"
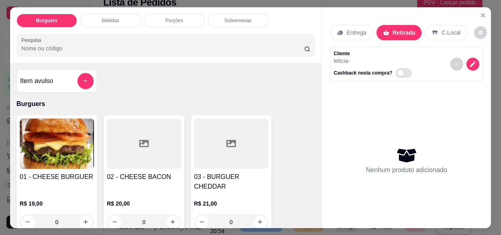
click at [82, 214] on div "0" at bounding box center [57, 222] width 74 height 16
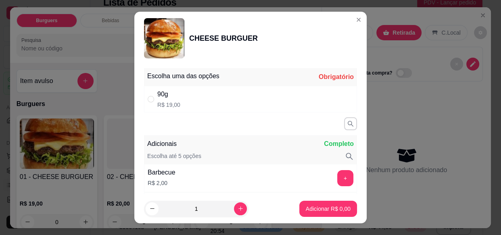
click at [273, 96] on div "90g R$ 19,00" at bounding box center [250, 99] width 213 height 27
radio input "true"
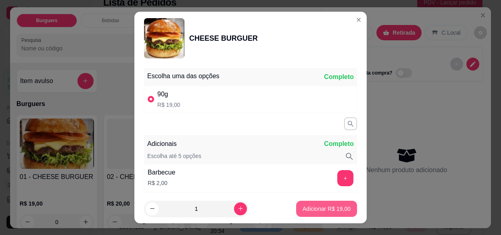
click at [322, 202] on button "Adicionar R$ 19,00" at bounding box center [326, 209] width 61 height 16
type input "1"
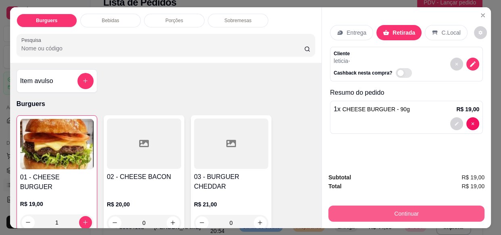
click at [396, 211] on button "Continuar" at bounding box center [407, 214] width 156 height 16
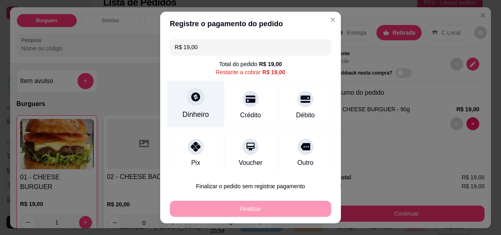
click at [194, 103] on div at bounding box center [196, 97] width 18 height 18
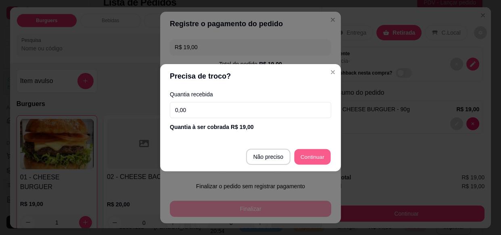
type input "R$ 0,00"
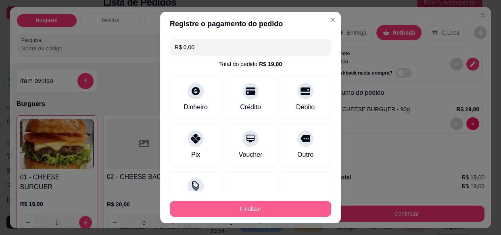
click at [270, 202] on button "Finalizar" at bounding box center [251, 209] width 162 height 16
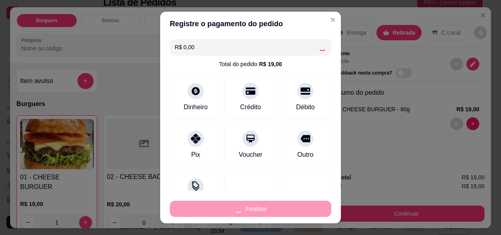
type input "0"
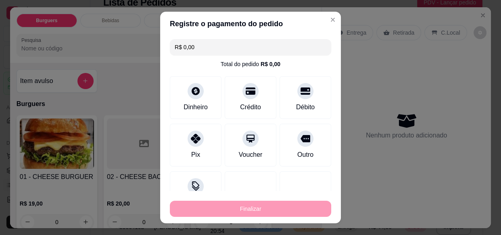
type input "-R$ 19,00"
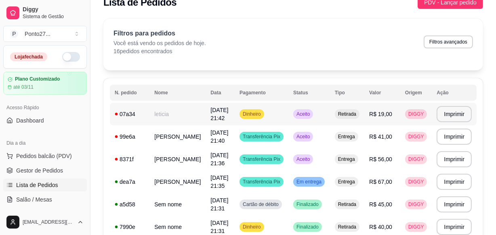
click at [309, 117] on div "Aceito" at bounding box center [303, 114] width 20 height 10
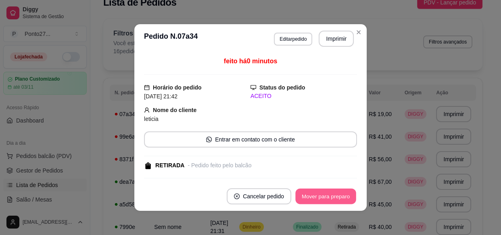
click at [319, 195] on button "Mover para preparo" at bounding box center [326, 197] width 61 height 16
click at [318, 202] on button "Mover para retirada disponível" at bounding box center [312, 197] width 86 height 16
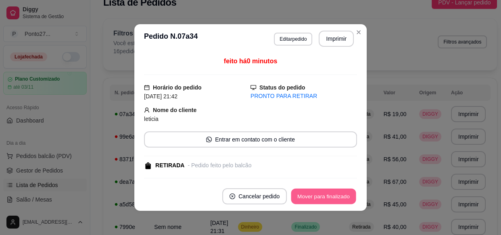
click at [318, 202] on button "Mover para finalizado" at bounding box center [324, 197] width 65 height 16
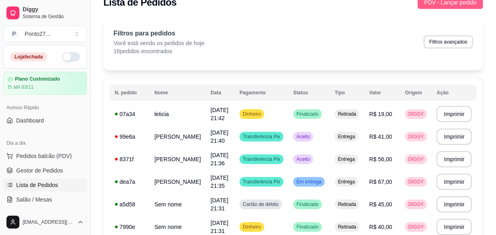
click at [435, 7] on button "PDV - Lançar pedido" at bounding box center [449, 2] width 65 height 13
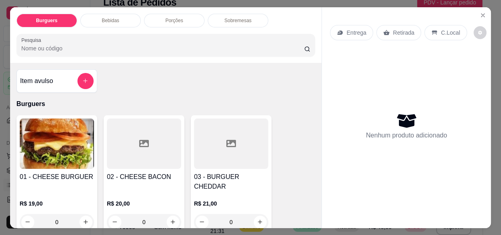
click at [351, 29] on p "Entrega" at bounding box center [357, 33] width 20 height 8
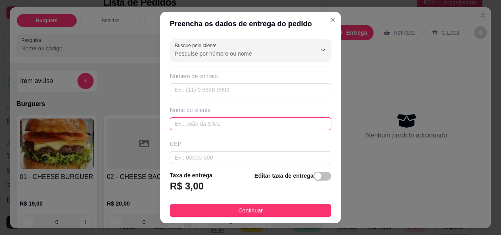
click at [222, 125] on input "text" at bounding box center [251, 123] width 162 height 13
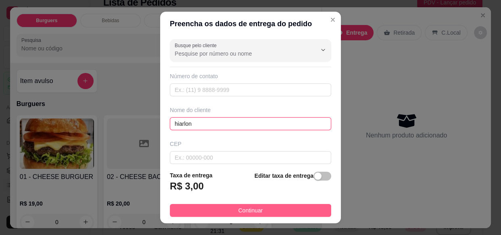
type input "hiarlon"
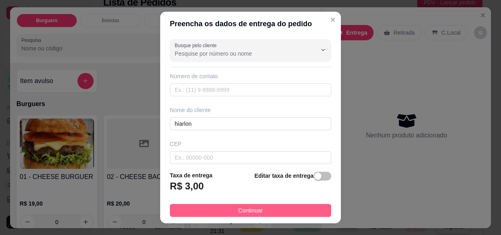
click at [197, 209] on button "Continuar" at bounding box center [251, 210] width 162 height 13
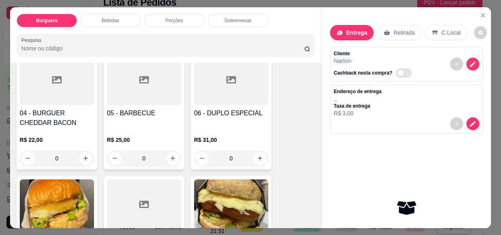
scroll to position [186, 0]
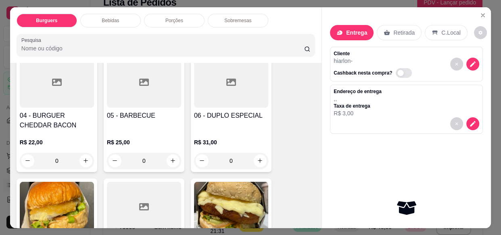
click at [83, 153] on div "0" at bounding box center [57, 161] width 74 height 16
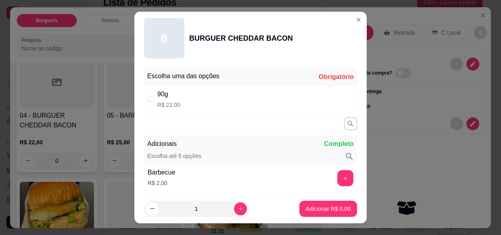
click at [244, 94] on div "90g R$ 22,00" at bounding box center [250, 99] width 213 height 27
radio input "true"
click at [332, 213] on button "Adicionar R$ 22,00" at bounding box center [326, 209] width 61 height 16
type input "1"
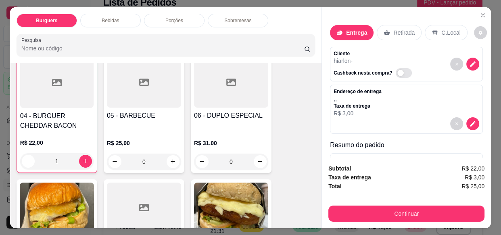
scroll to position [187, 0]
click at [257, 153] on div "0" at bounding box center [231, 161] width 74 height 16
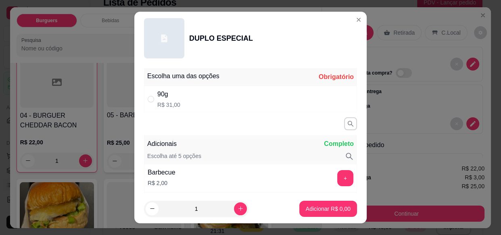
click at [249, 103] on div "90g R$ 31,00" at bounding box center [250, 99] width 213 height 27
radio input "true"
click at [315, 210] on p "Adicionar R$ 31,00" at bounding box center [327, 209] width 47 height 8
type input "1"
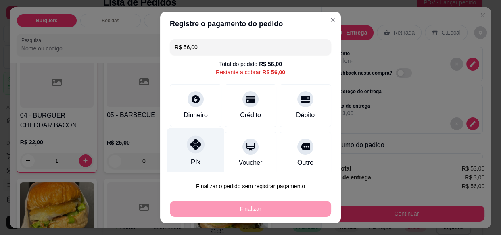
click at [197, 146] on div at bounding box center [196, 145] width 18 height 18
type input "R$ 0,00"
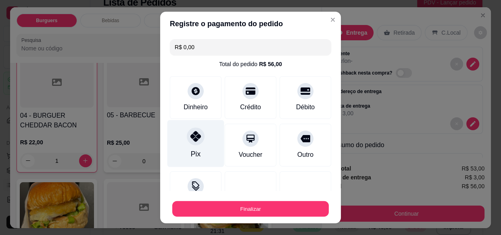
click at [248, 212] on button "Finalizar" at bounding box center [250, 209] width 157 height 16
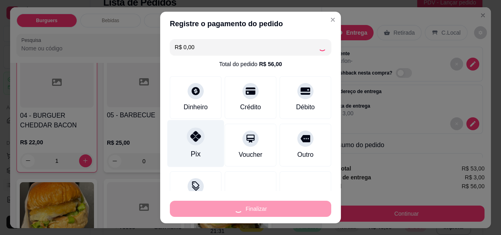
type input "0"
type input "-R$ 56,00"
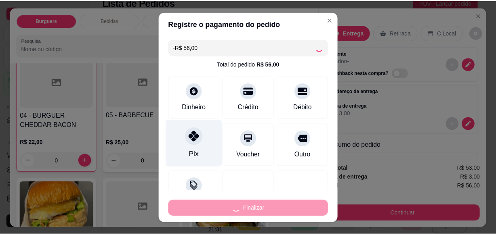
scroll to position [186, 0]
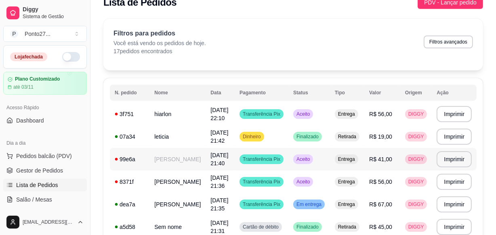
click at [311, 162] on span "Aceito" at bounding box center [303, 159] width 17 height 6
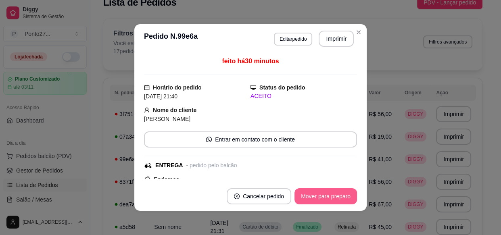
click at [304, 194] on button "Mover para preparo" at bounding box center [326, 197] width 63 height 16
click at [304, 194] on button "Mover para entrega" at bounding box center [326, 197] width 61 height 16
click at [304, 194] on button "Mover para finalizado" at bounding box center [323, 197] width 67 height 16
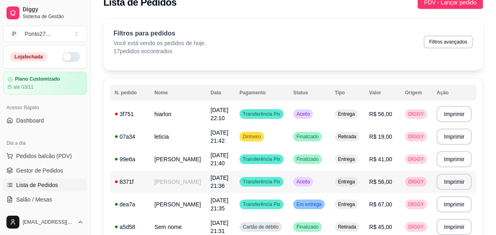
click at [309, 186] on div "Aceito" at bounding box center [303, 182] width 20 height 10
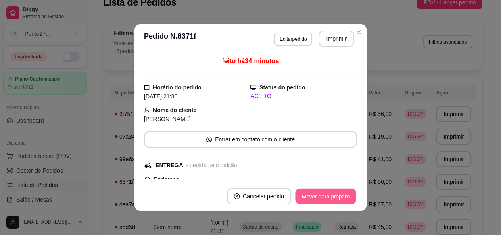
click at [312, 197] on button "Mover para preparo" at bounding box center [326, 197] width 61 height 16
click at [312, 197] on button "Mover para entrega" at bounding box center [326, 197] width 61 height 16
click at [312, 197] on button "Mover para finalizado" at bounding box center [324, 197] width 65 height 16
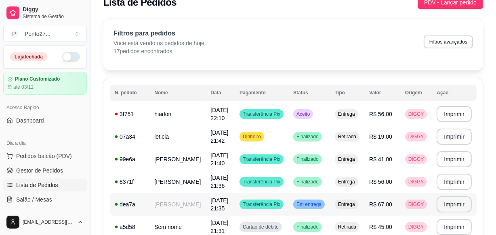
click at [306, 203] on span "Em entrega" at bounding box center [309, 204] width 28 height 6
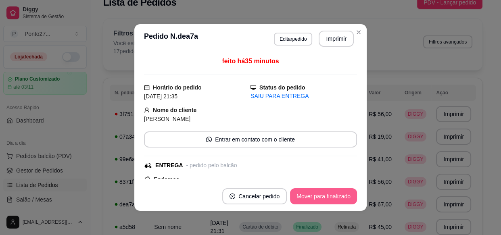
click at [324, 197] on button "Mover para finalizado" at bounding box center [323, 197] width 67 height 16
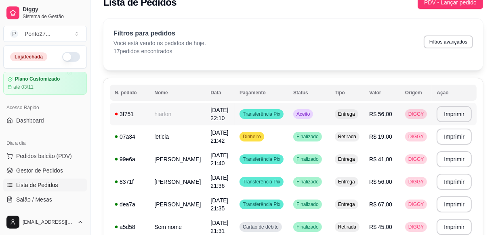
click at [308, 115] on span "Aceito" at bounding box center [303, 114] width 17 height 6
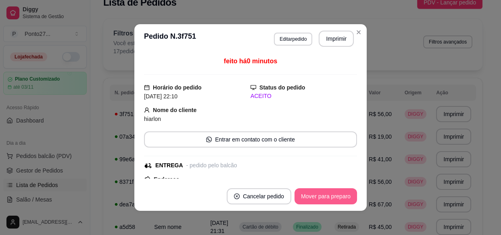
click at [305, 191] on button "Mover para preparo" at bounding box center [326, 197] width 63 height 16
click at [305, 191] on button "Mover para entrega" at bounding box center [326, 197] width 62 height 16
click at [305, 191] on button "Mover para finalizado" at bounding box center [324, 197] width 65 height 16
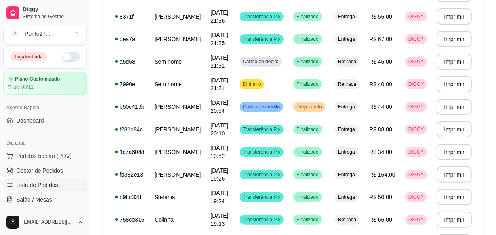
scroll to position [180, 0]
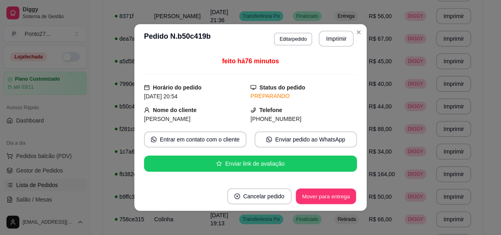
click at [317, 201] on button "Mover para entrega" at bounding box center [326, 197] width 61 height 16
click at [319, 201] on button "Mover para finalizado" at bounding box center [323, 197] width 67 height 16
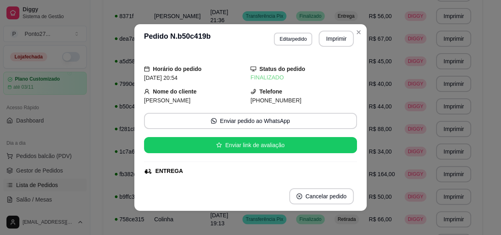
click at [377, 144] on td "R$ 34,00" at bounding box center [382, 152] width 36 height 23
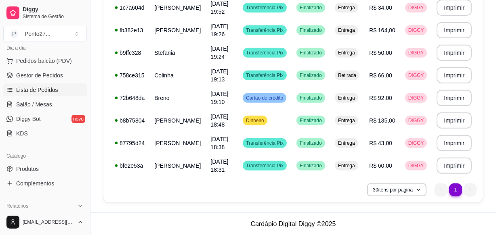
scroll to position [88, 0]
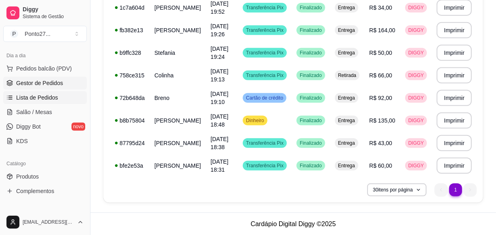
click at [48, 84] on span "Gestor de Pedidos" at bounding box center [39, 83] width 47 height 8
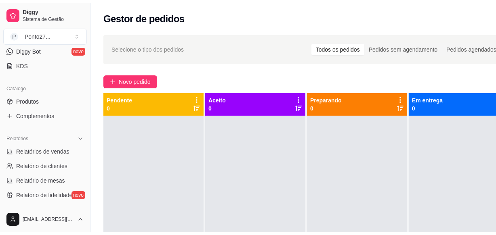
scroll to position [165, 0]
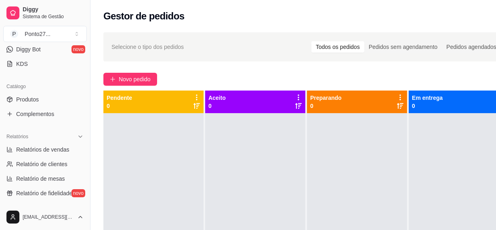
click at [46, 150] on span "Relatórios de vendas" at bounding box center [42, 149] width 53 height 8
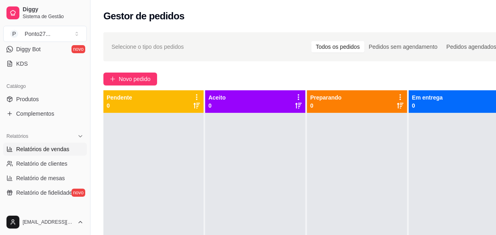
select select "ALL"
select select "0"
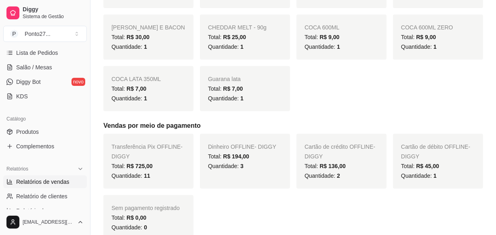
scroll to position [126, 0]
